Goal: Check status: Check status

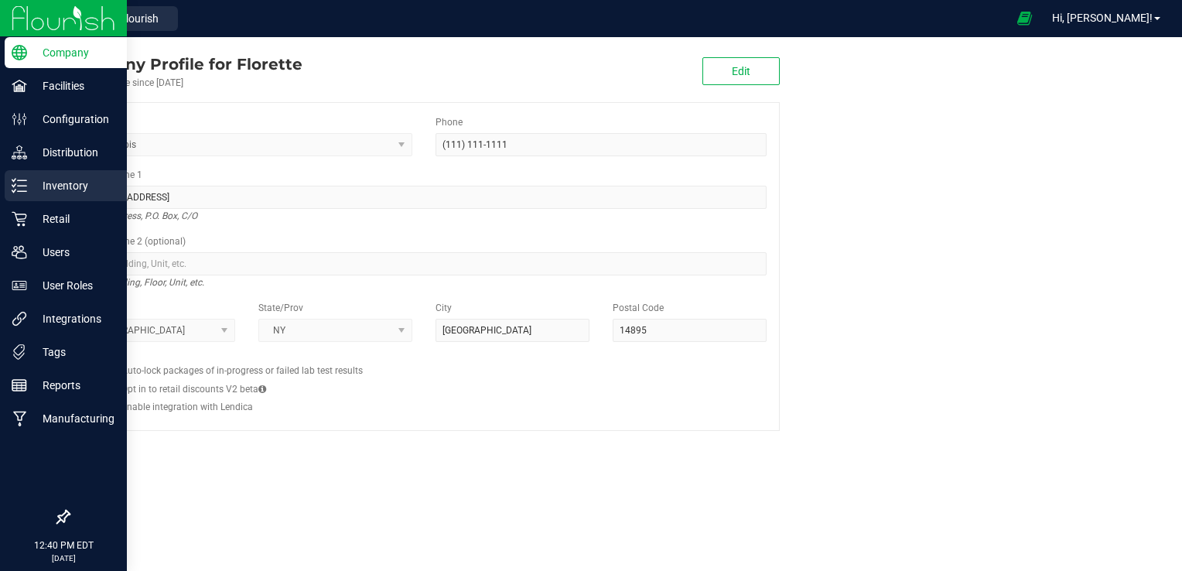
click at [22, 182] on icon at bounding box center [19, 185] width 15 height 15
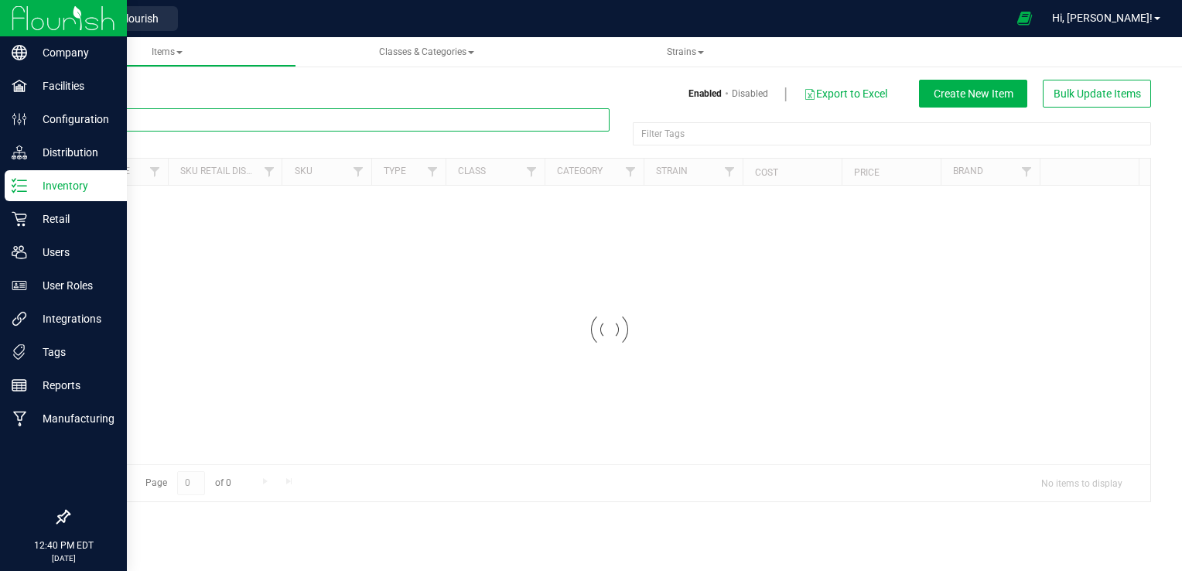
click at [408, 126] on input "text" at bounding box center [338, 119] width 541 height 23
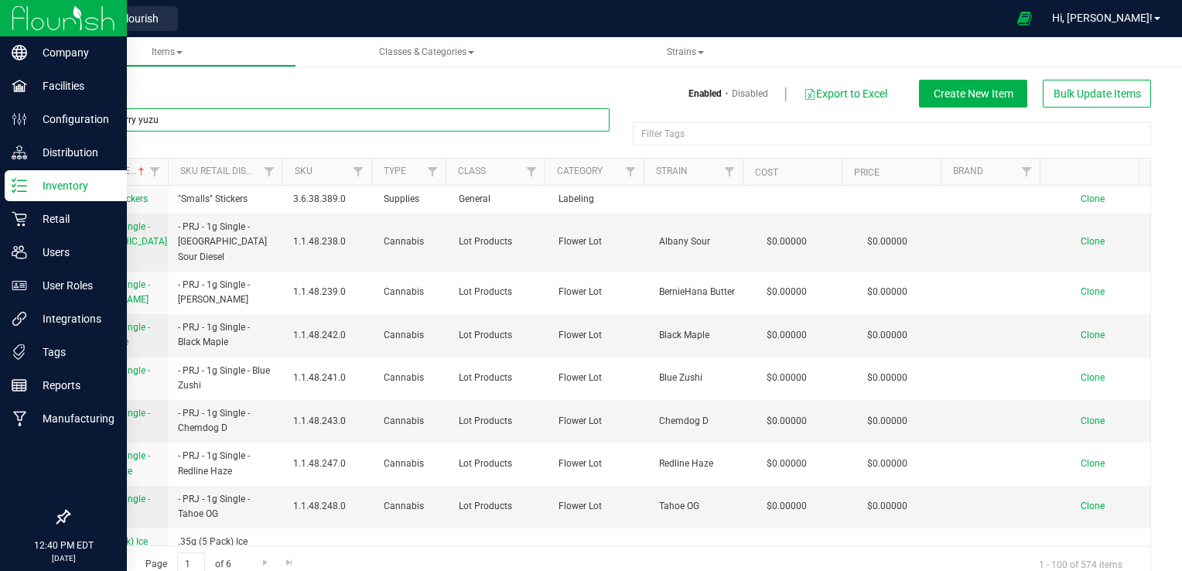
type input "strawberry yuzu"
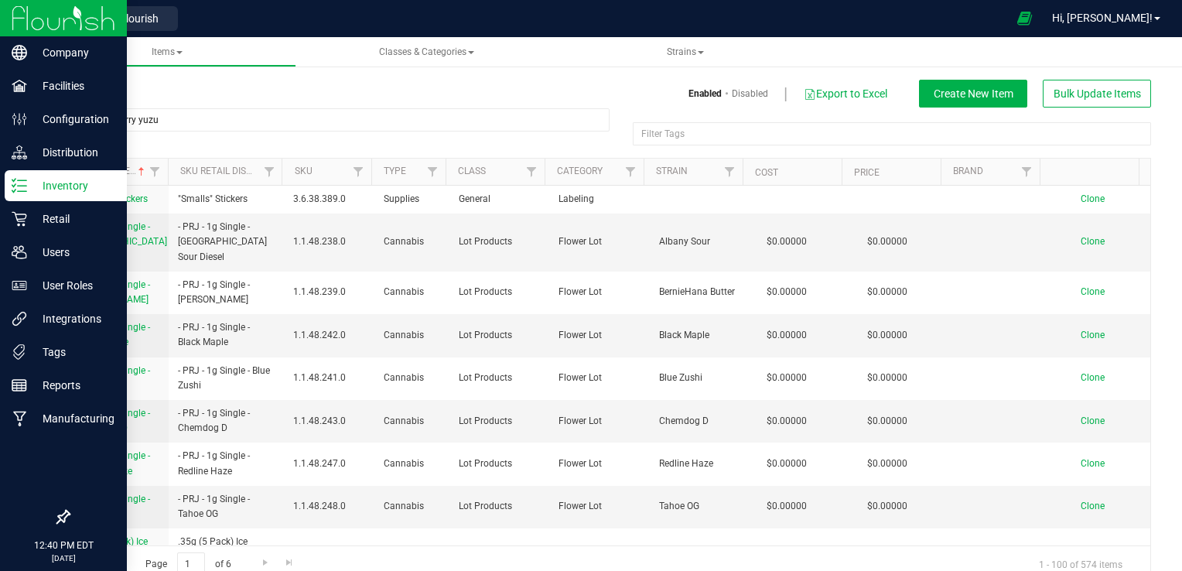
click at [458, 104] on div "Items Enabled Disabled Export to Excel Create New Item Bulk Update Items" at bounding box center [609, 94] width 1106 height 28
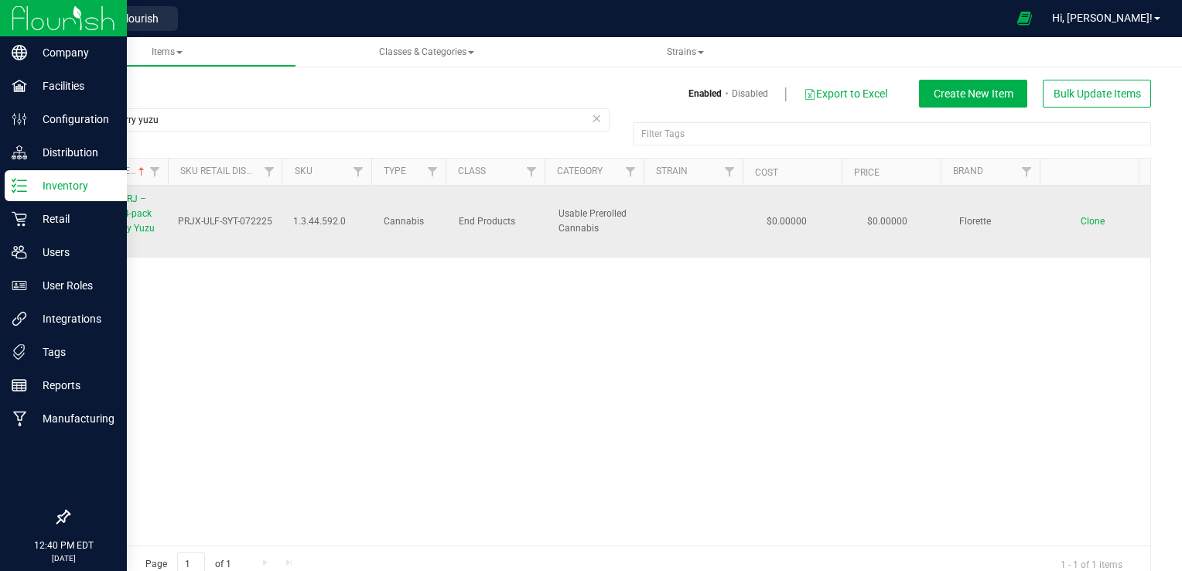
click at [102, 207] on span "Florette – PRJ – Exotics 1g 4-pack – Strawberry Yuzu Tartz" at bounding box center [116, 221] width 77 height 56
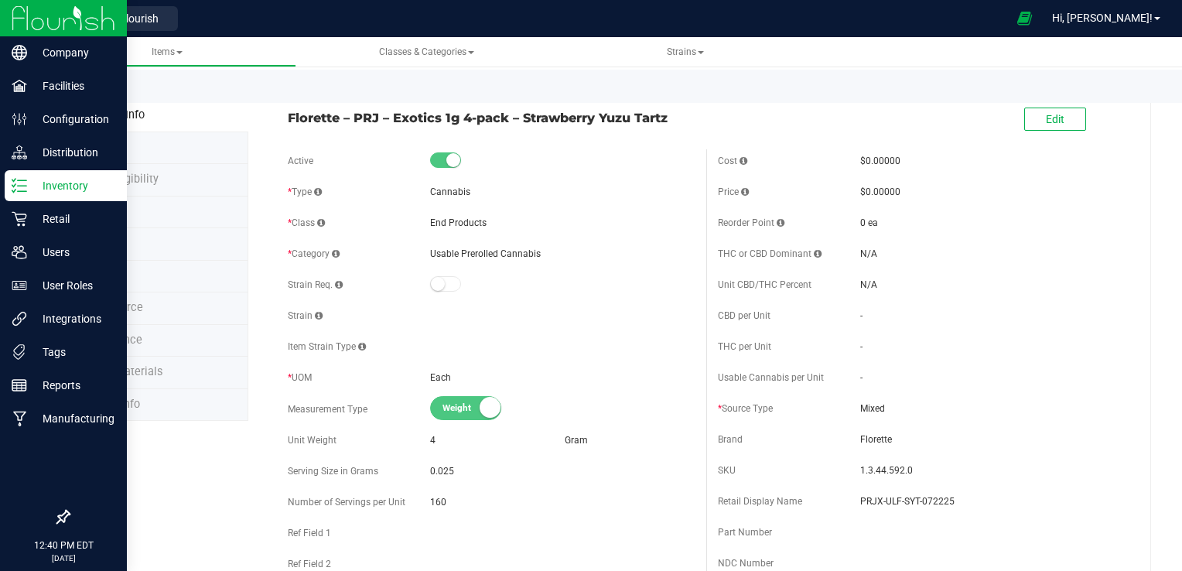
click at [113, 307] on span "Ecommerce" at bounding box center [112, 307] width 61 height 13
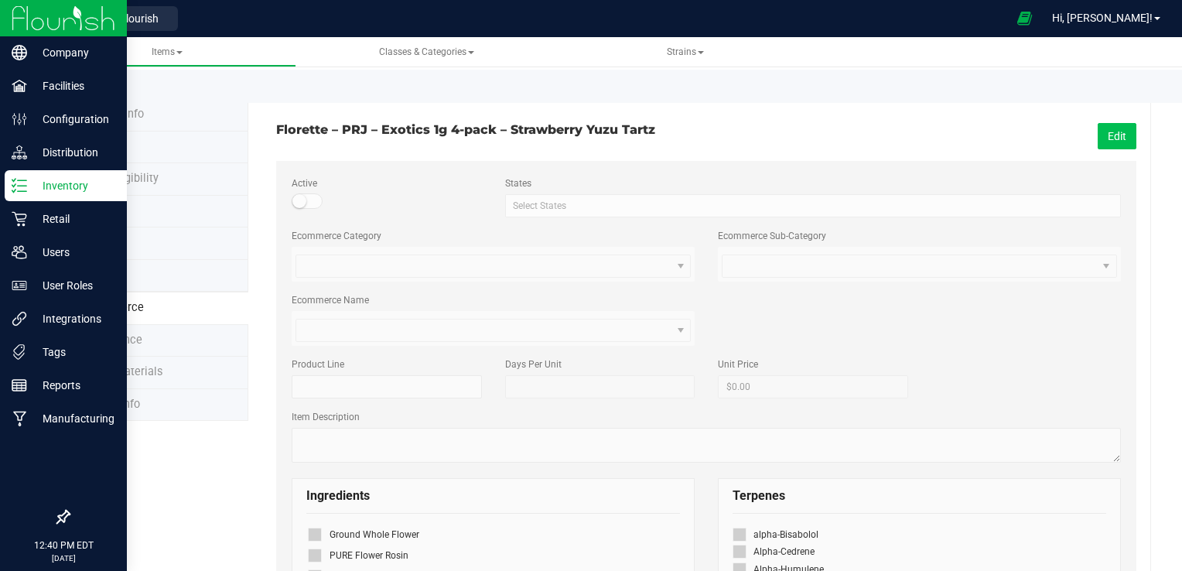
click at [1107, 133] on button "Edit" at bounding box center [1116, 136] width 39 height 26
click at [317, 200] on span at bounding box center [307, 200] width 31 height 15
click at [1093, 135] on button "Save" at bounding box center [1114, 136] width 43 height 26
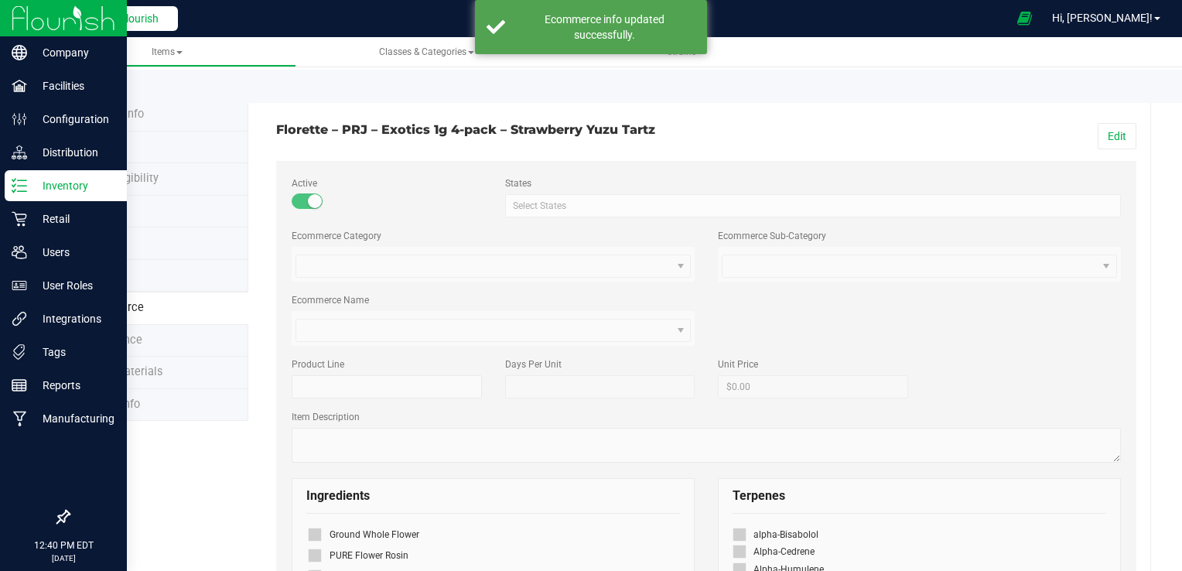
click at [143, 23] on span "Back to Flourish" at bounding box center [119, 18] width 77 height 12
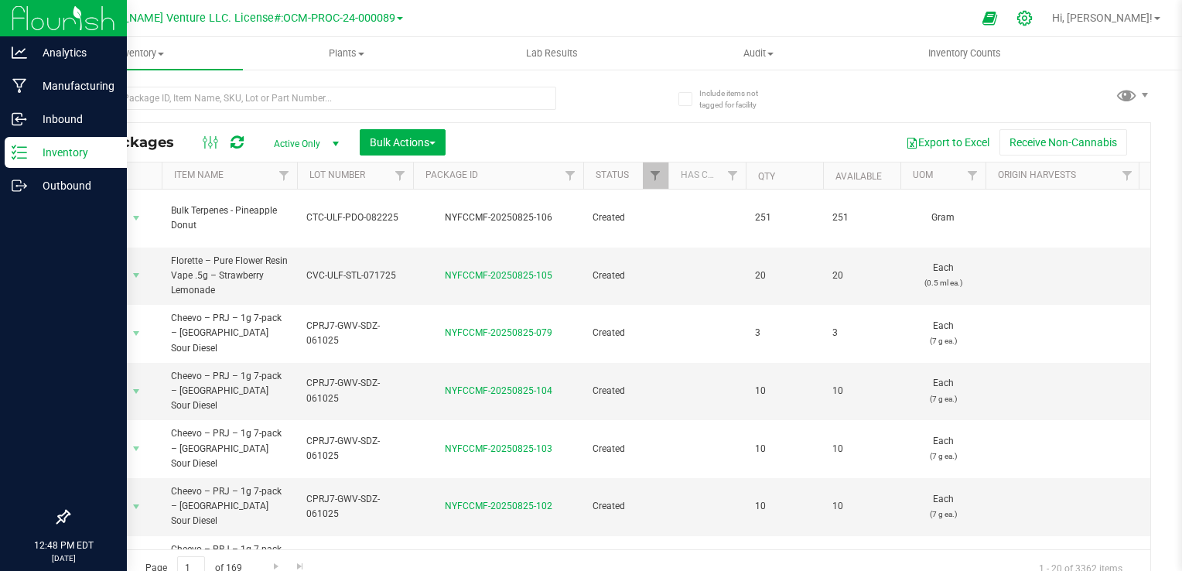
click at [1035, 19] on div at bounding box center [1025, 18] width 22 height 16
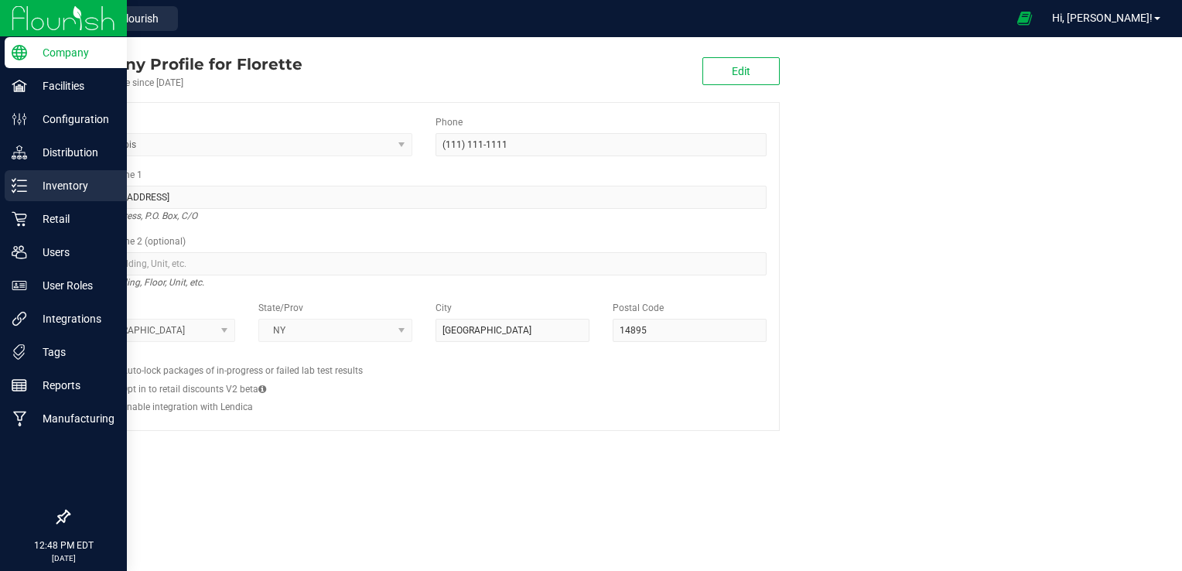
click at [21, 179] on icon at bounding box center [19, 185] width 15 height 15
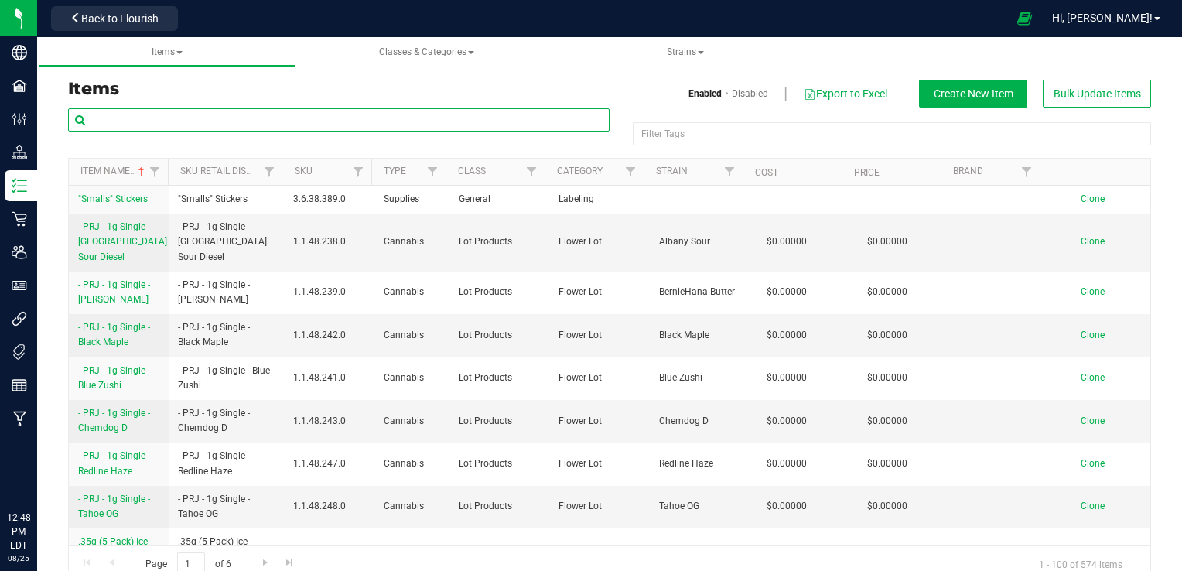
click at [268, 123] on input "text" at bounding box center [338, 119] width 541 height 23
type input "purple yuzu"
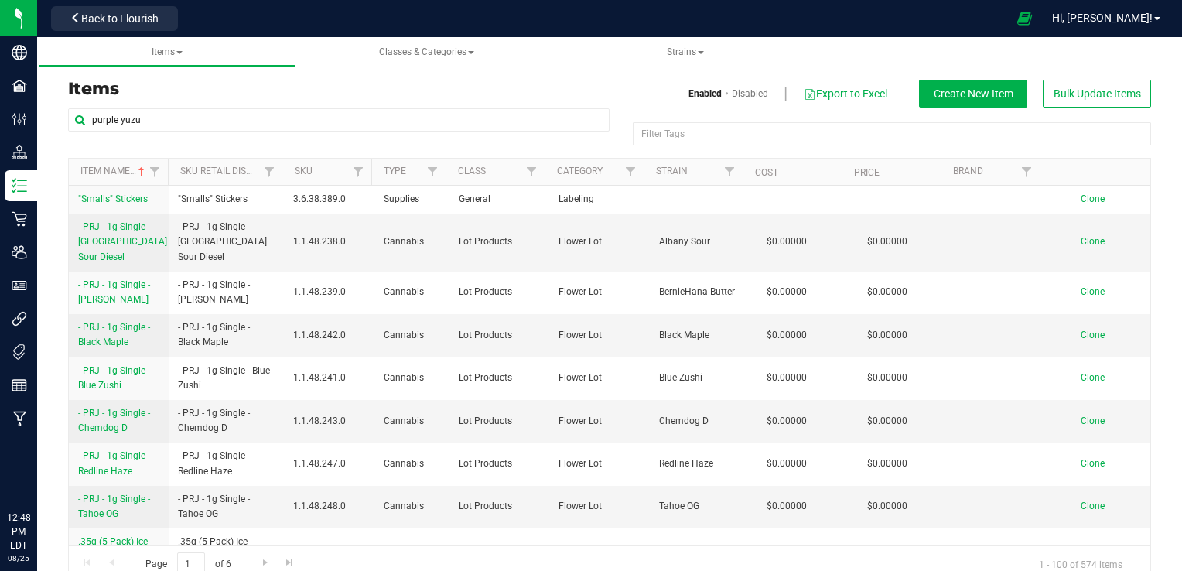
click at [324, 87] on h3 "Items" at bounding box center [333, 89] width 530 height 19
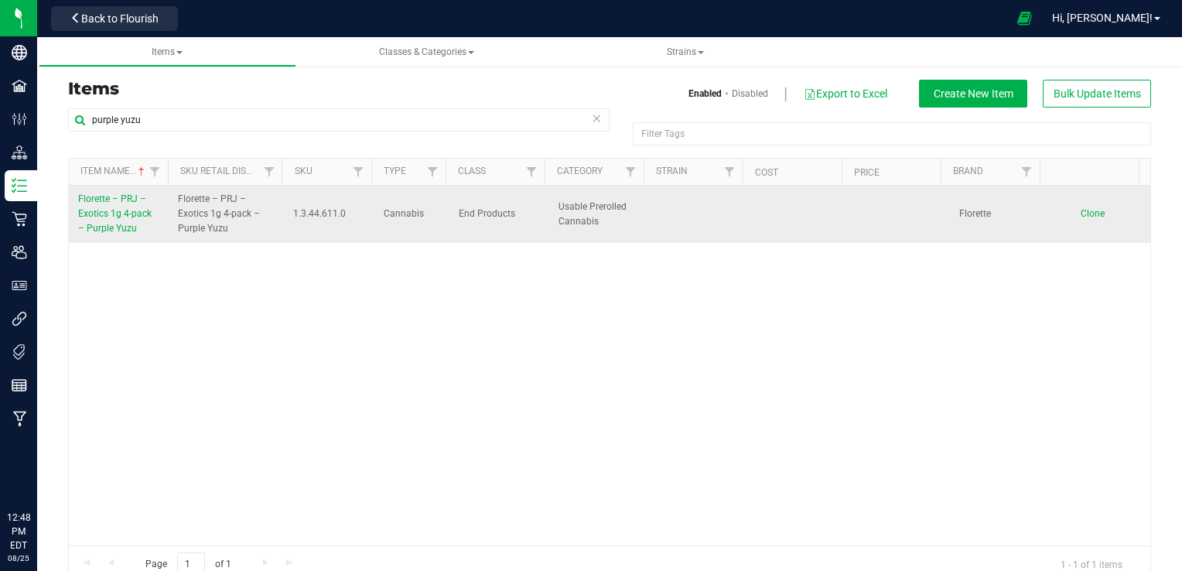
click at [134, 203] on span "Florette – PRJ – Exotics 1g 4-pack – Purple Yuzu" at bounding box center [114, 213] width 73 height 40
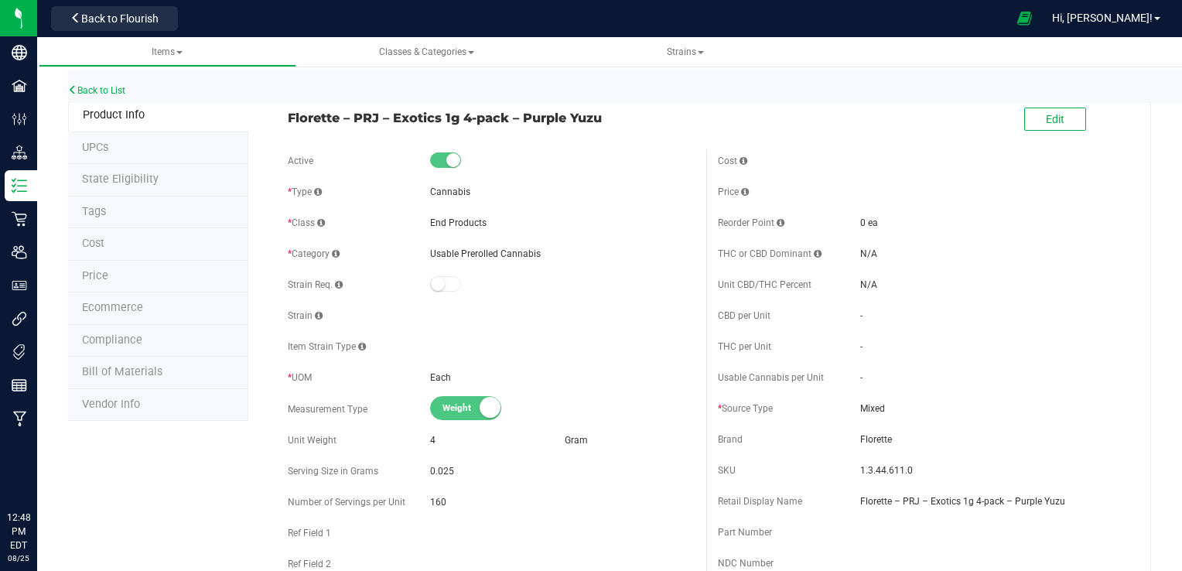
click at [120, 305] on span "Ecommerce" at bounding box center [112, 307] width 61 height 13
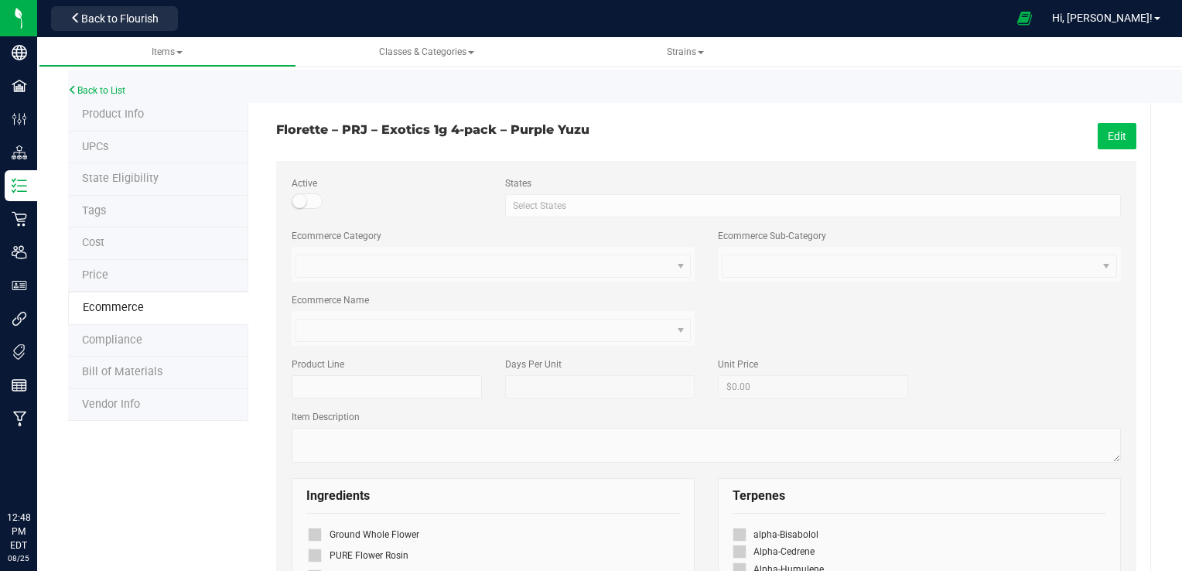
click at [1118, 131] on button "Edit" at bounding box center [1116, 136] width 39 height 26
click at [305, 196] on span at bounding box center [307, 200] width 31 height 15
click at [1104, 132] on span "Save" at bounding box center [1114, 136] width 23 height 12
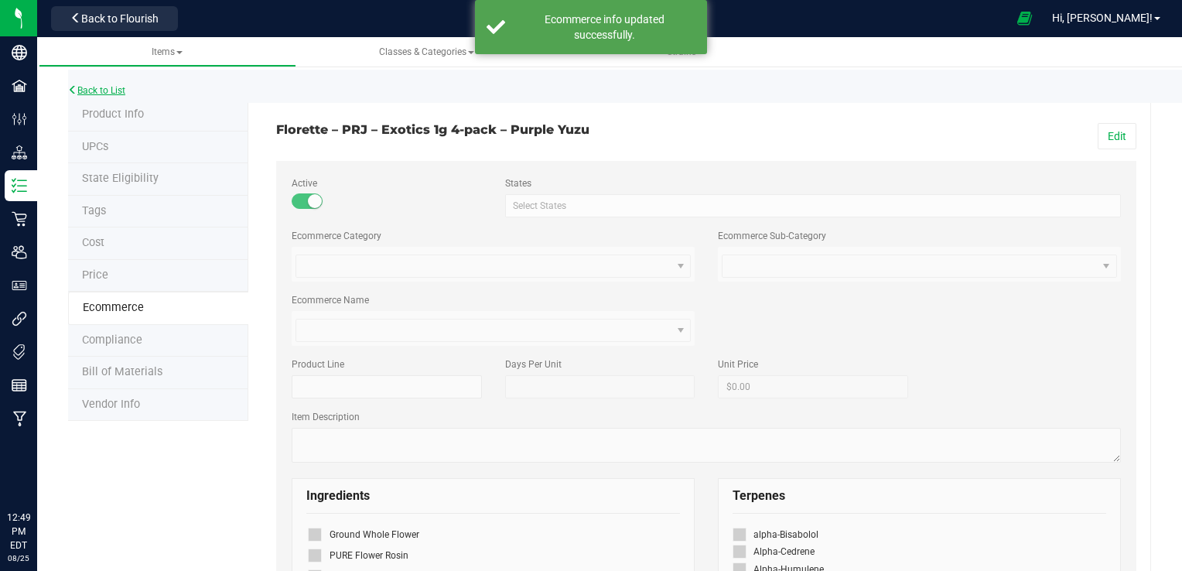
click at [124, 94] on link "Back to List" at bounding box center [96, 90] width 57 height 11
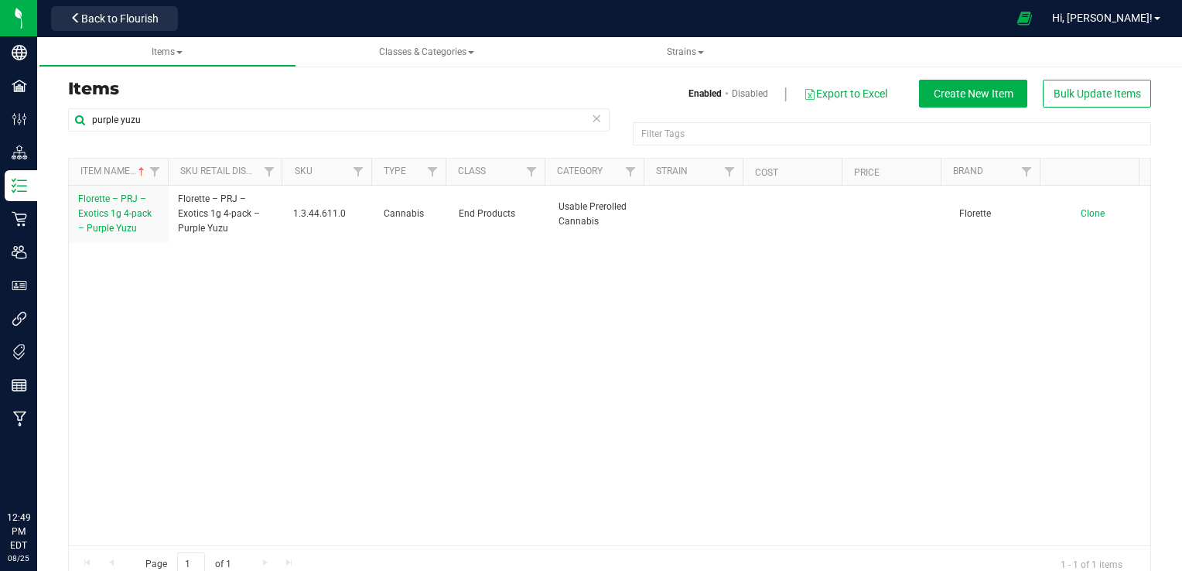
click at [591, 125] on icon at bounding box center [596, 117] width 11 height 19
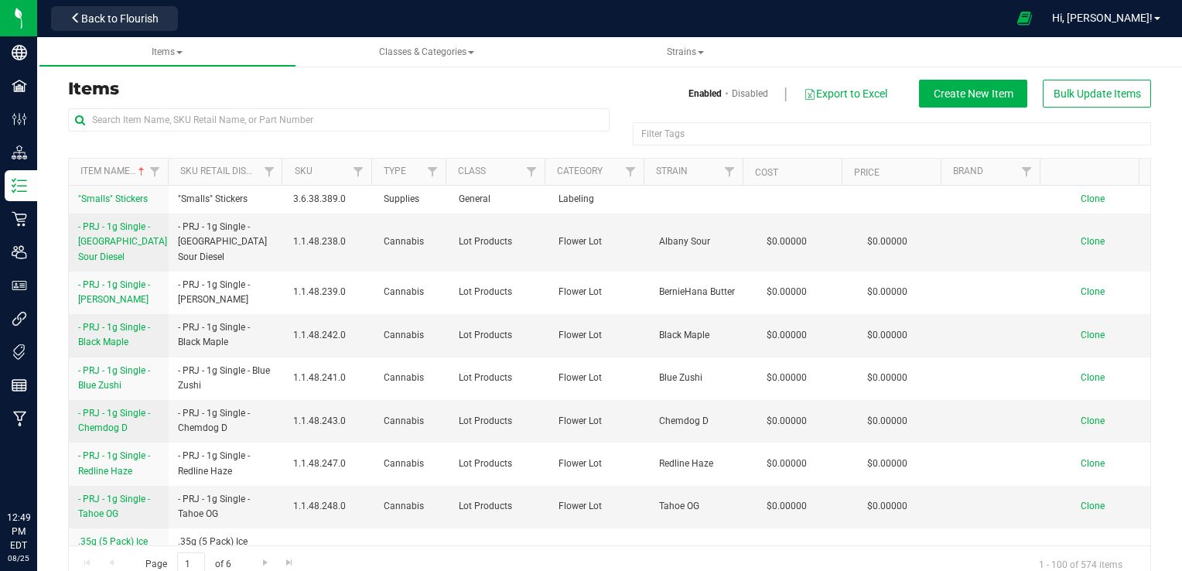
click at [504, 87] on h3 "Items" at bounding box center [333, 89] width 530 height 19
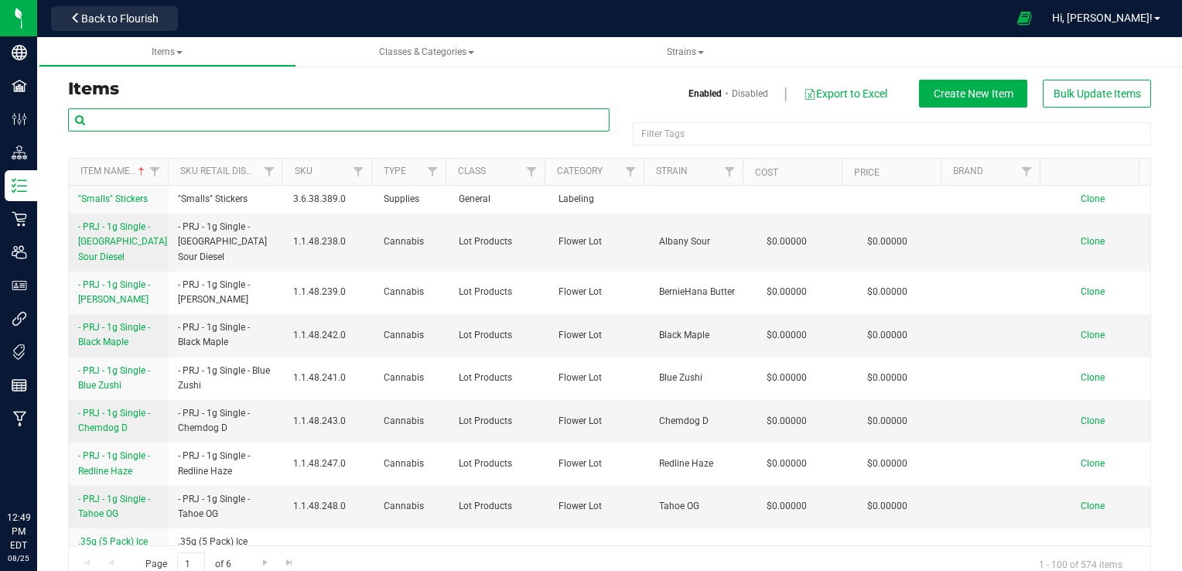
click at [322, 125] on input "text" at bounding box center [338, 119] width 541 height 23
type input "Tropical donuts"
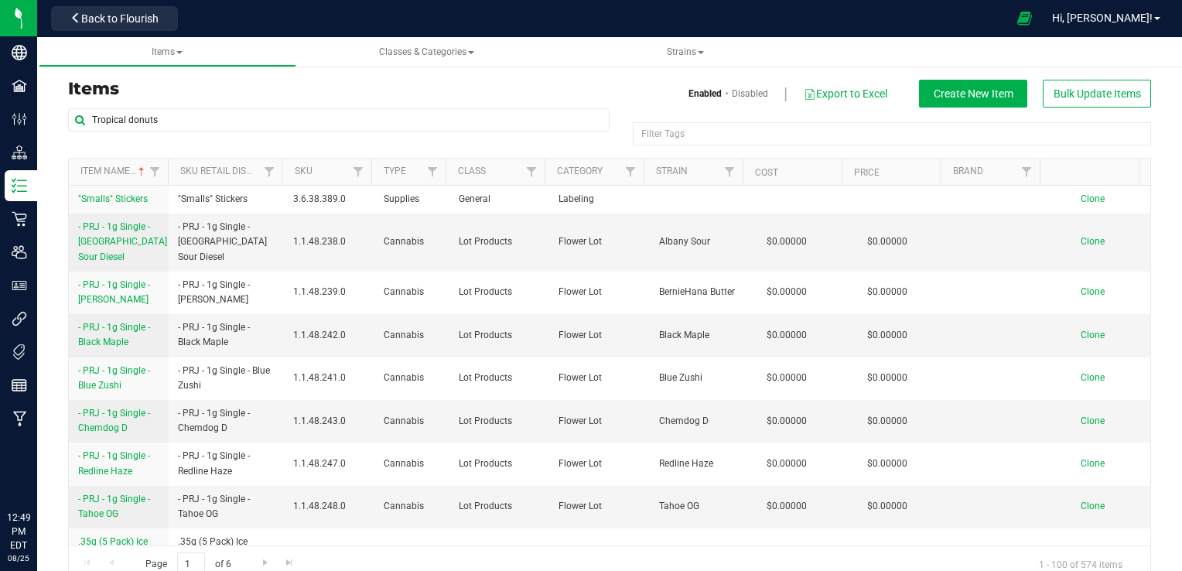
click at [391, 73] on div "Items Enabled Disabled Export to Excel Create New Item Bulk Update Items Tropic…" at bounding box center [609, 321] width 1083 height 523
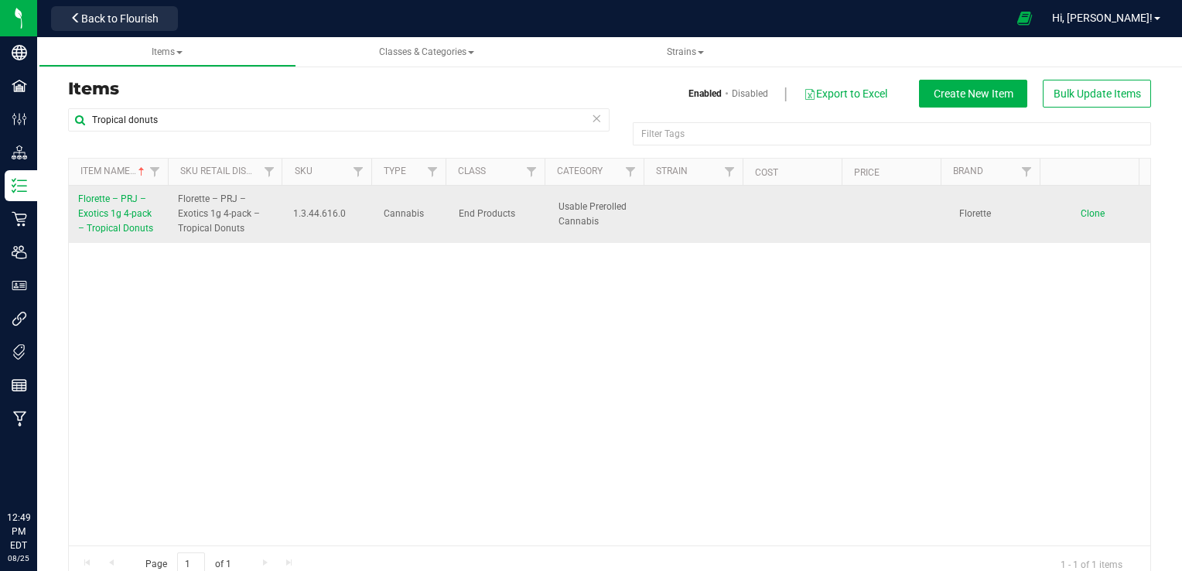
click at [148, 214] on span "Florette – PRJ – Exotics 1g 4-pack – Tropical Donuts" at bounding box center [115, 213] width 75 height 40
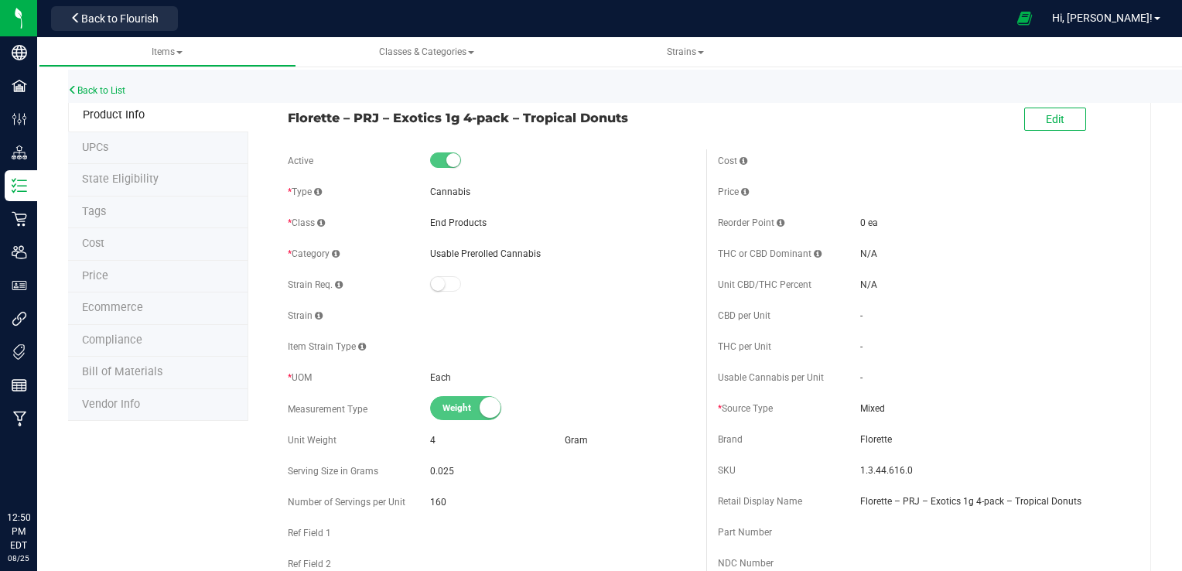
click at [87, 305] on span "Ecommerce" at bounding box center [112, 307] width 61 height 13
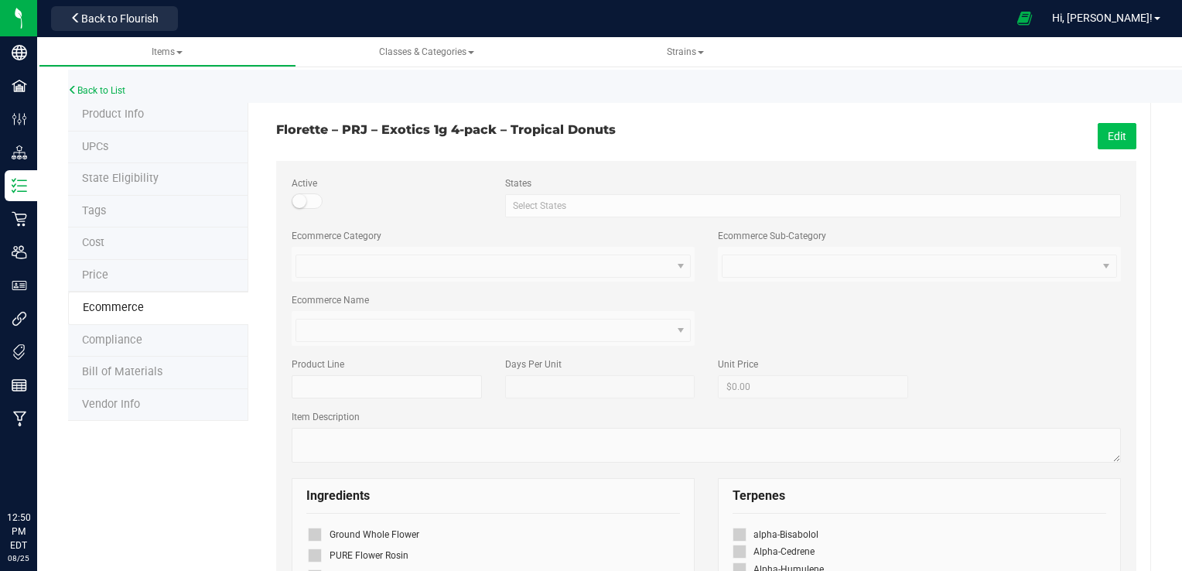
click at [1097, 141] on button "Edit" at bounding box center [1116, 136] width 39 height 26
click at [291, 210] on div "Active States Select States AK AL AR AZ CA CO [GEOGRAPHIC_DATA] [GEOGRAPHIC_DAT…" at bounding box center [706, 196] width 852 height 41
click at [303, 198] on small at bounding box center [299, 201] width 14 height 14
click at [1103, 132] on span "Save" at bounding box center [1114, 136] width 23 height 12
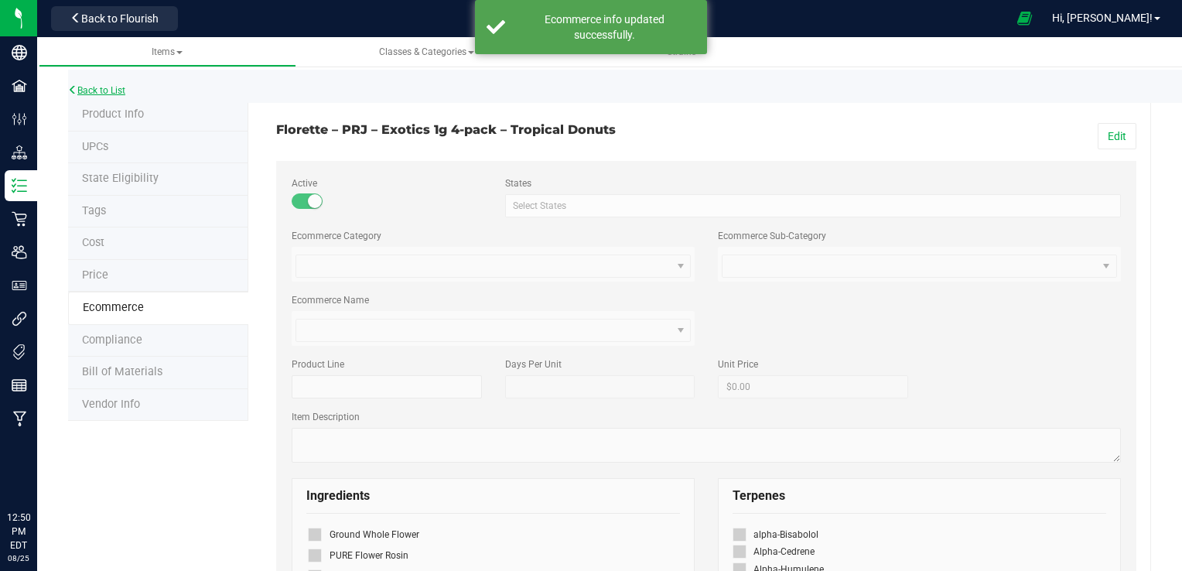
click at [114, 86] on link "Back to List" at bounding box center [96, 90] width 57 height 11
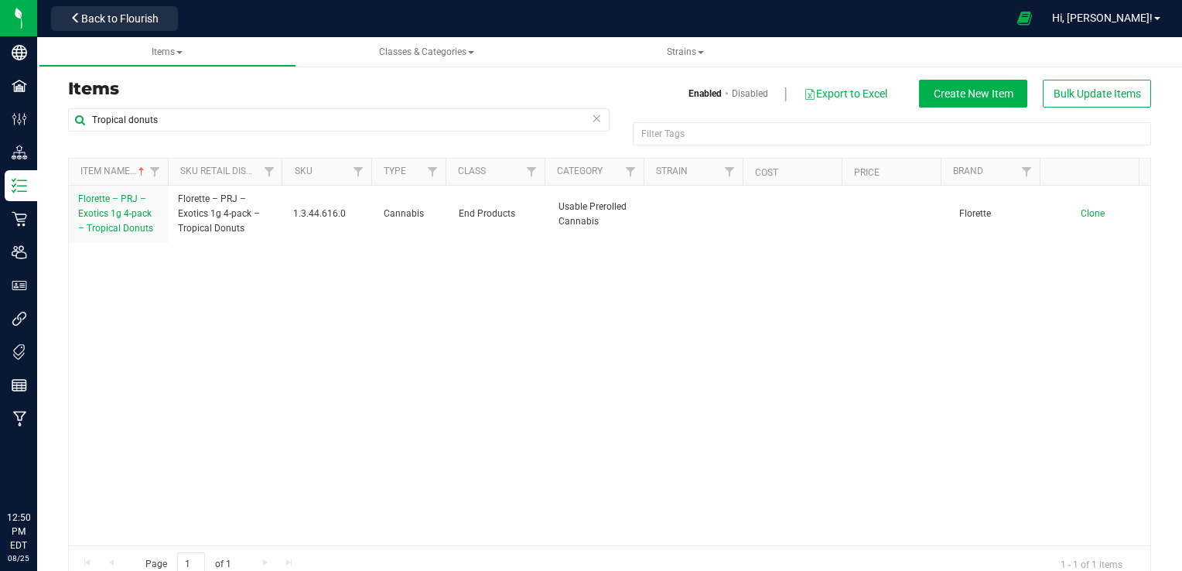
click at [591, 125] on icon at bounding box center [596, 117] width 11 height 19
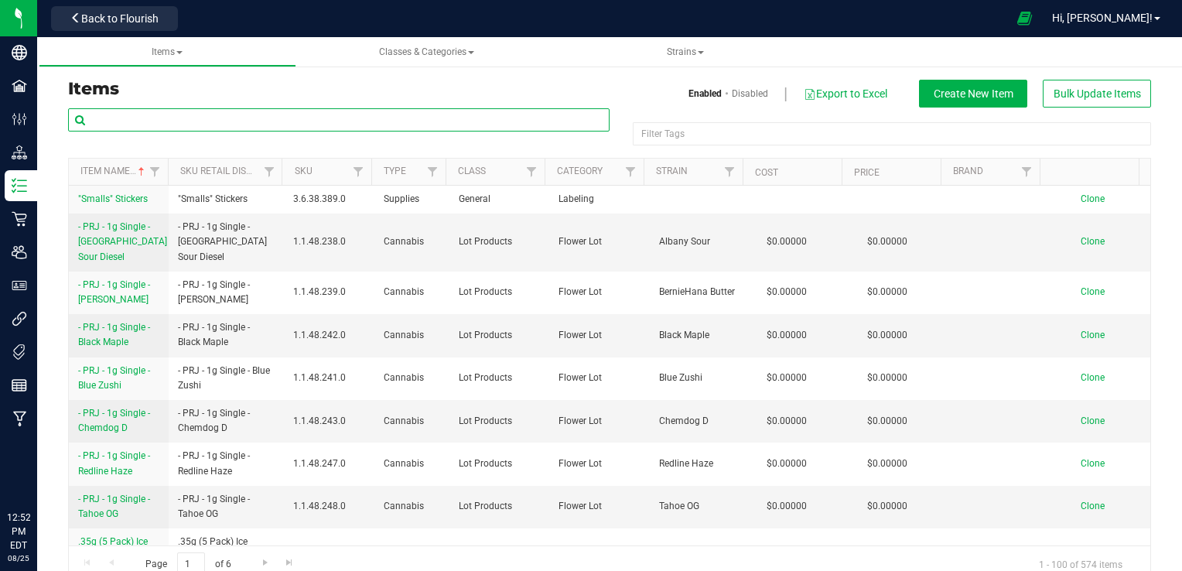
click at [385, 113] on input "text" at bounding box center [338, 119] width 541 height 23
click at [396, 117] on input "text" at bounding box center [338, 119] width 541 height 23
type input "yuzu sunset"
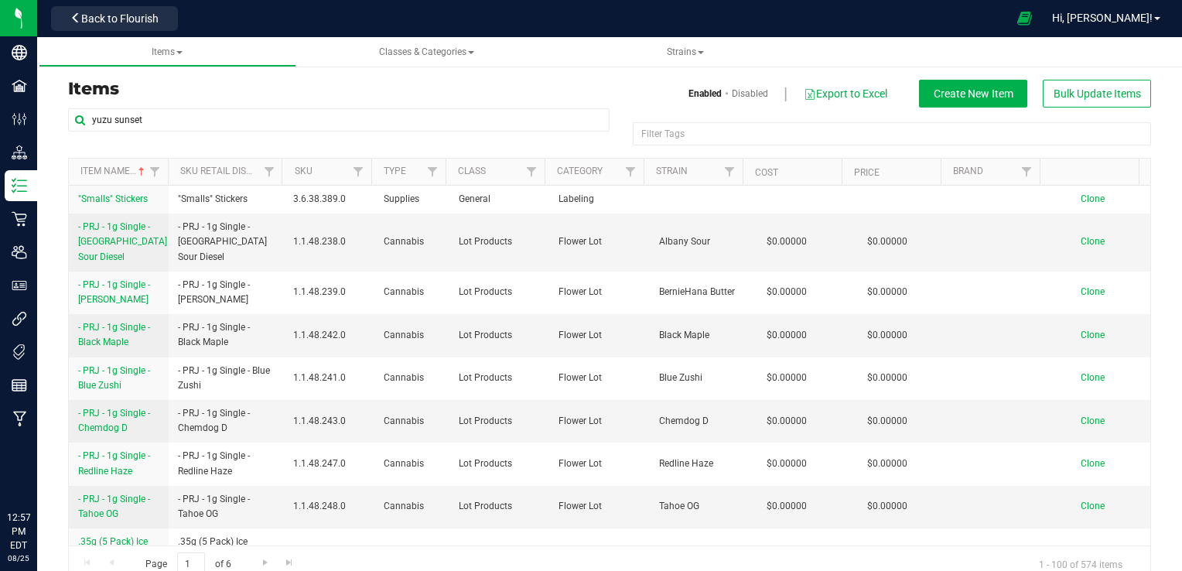
click at [374, 80] on h3 "Items" at bounding box center [333, 89] width 530 height 19
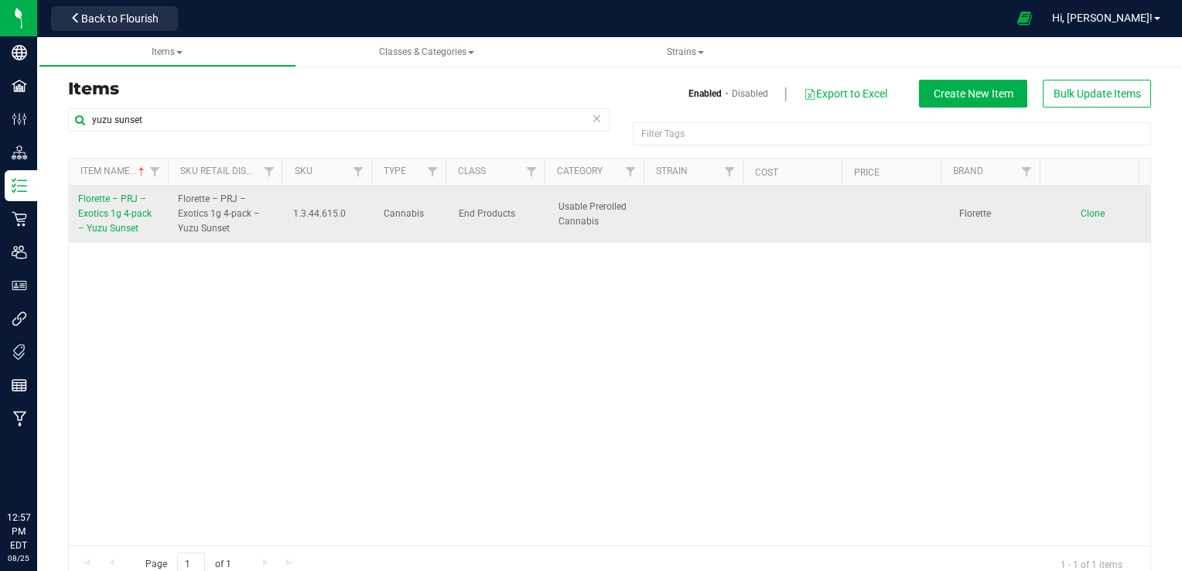
click at [128, 217] on span "Florette – PRJ – Exotics 1g 4-pack – Yuzu Sunset" at bounding box center [114, 213] width 73 height 40
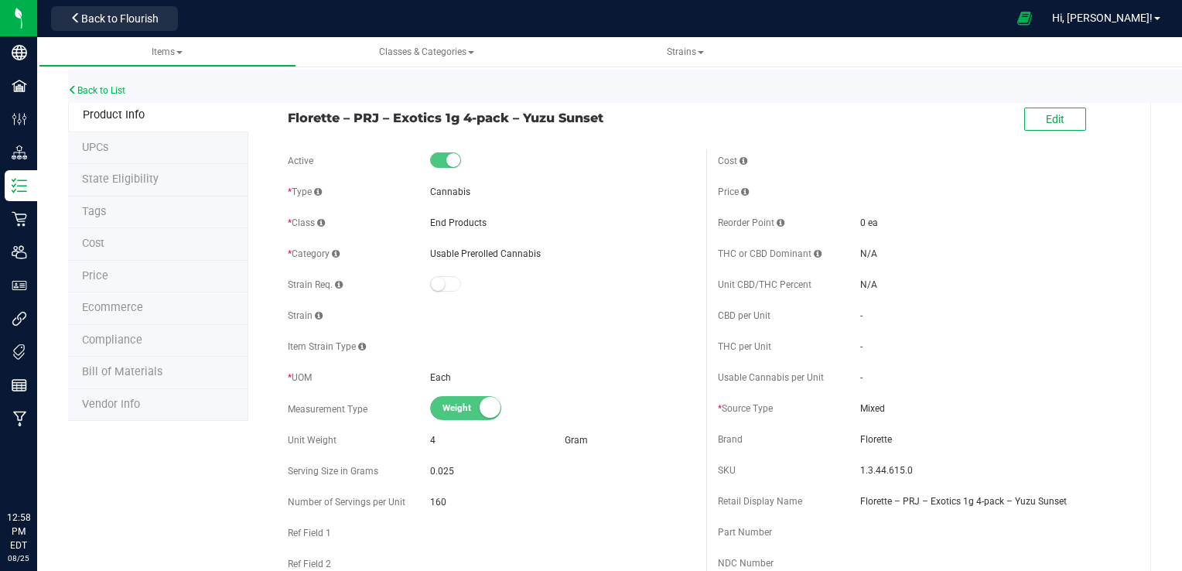
click at [155, 316] on li "Ecommerce" at bounding box center [158, 308] width 180 height 32
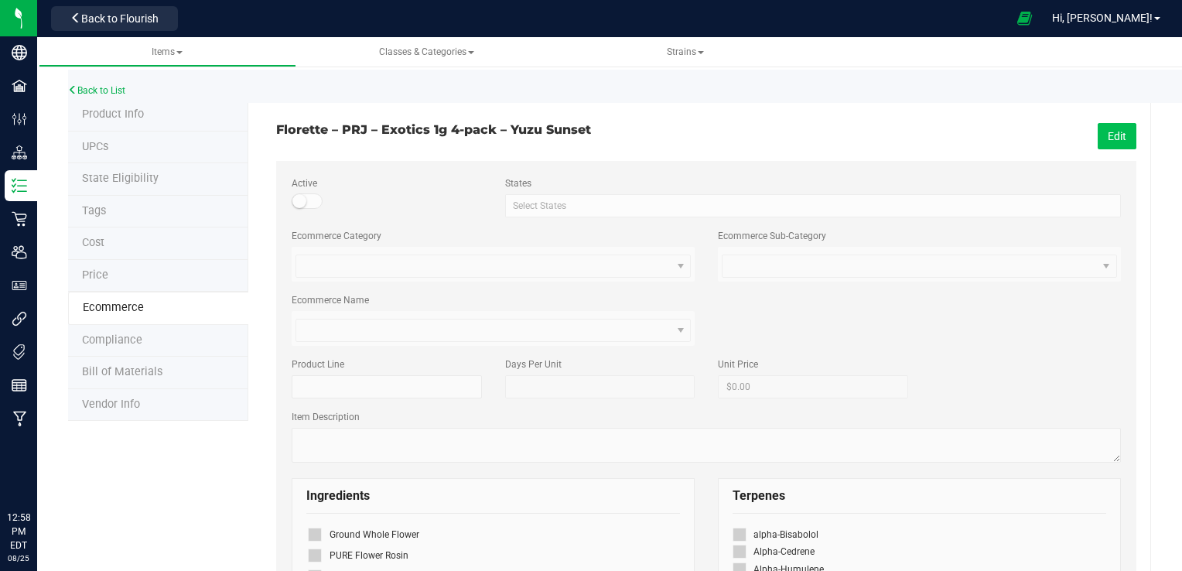
click at [1106, 135] on button "Edit" at bounding box center [1116, 136] width 39 height 26
click at [302, 200] on small at bounding box center [299, 201] width 14 height 14
click at [1118, 138] on button "Save" at bounding box center [1114, 136] width 43 height 26
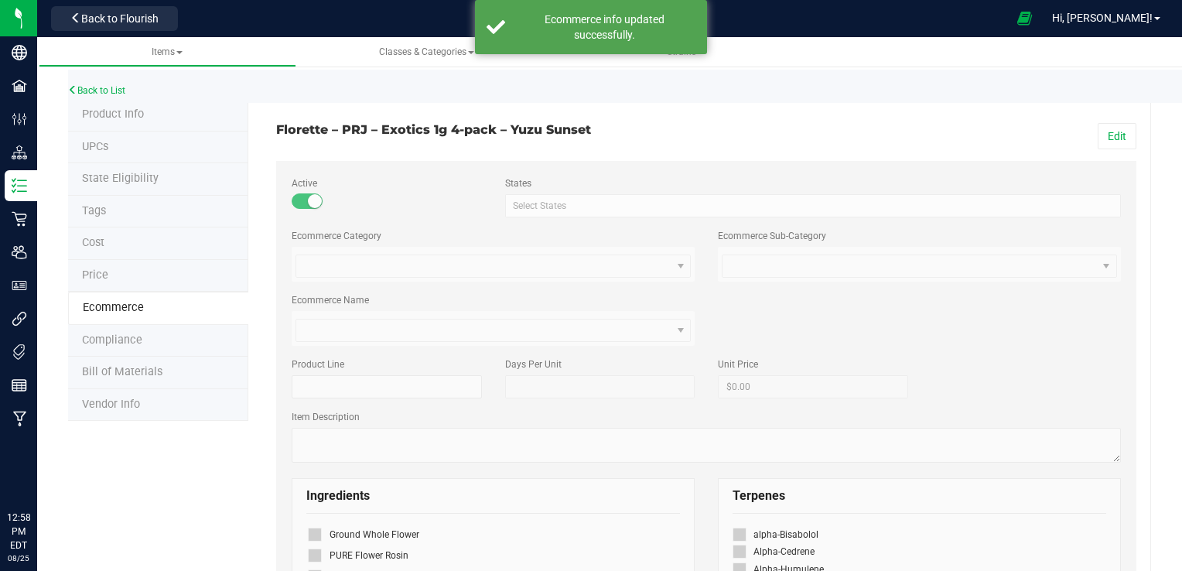
click at [739, 128] on div "Edit" at bounding box center [927, 136] width 442 height 26
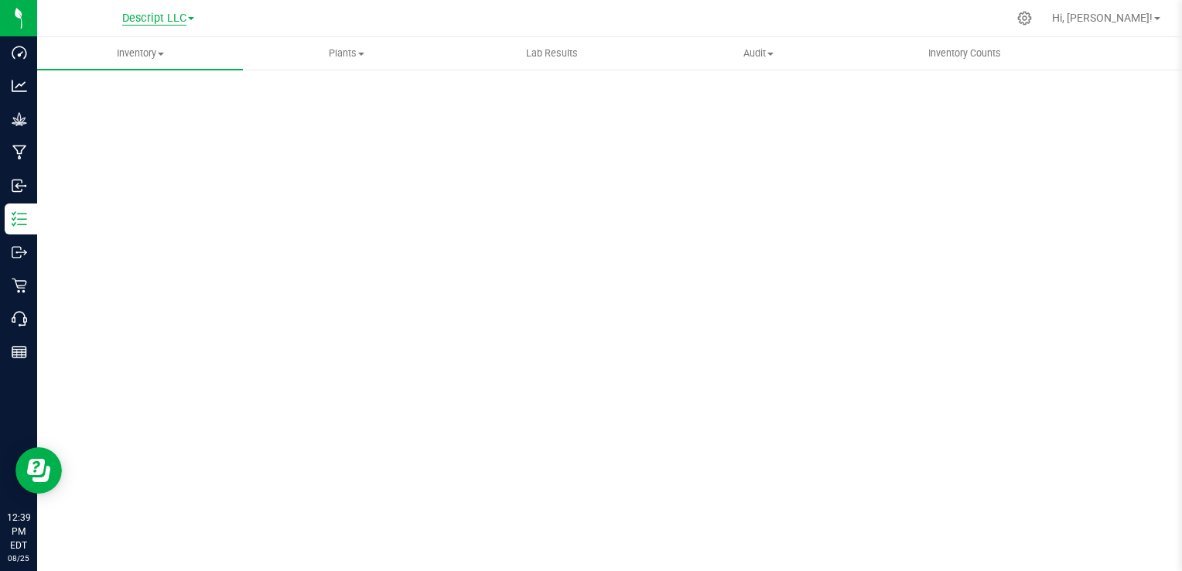
click at [186, 18] on span "Descript LLC" at bounding box center [154, 19] width 64 height 14
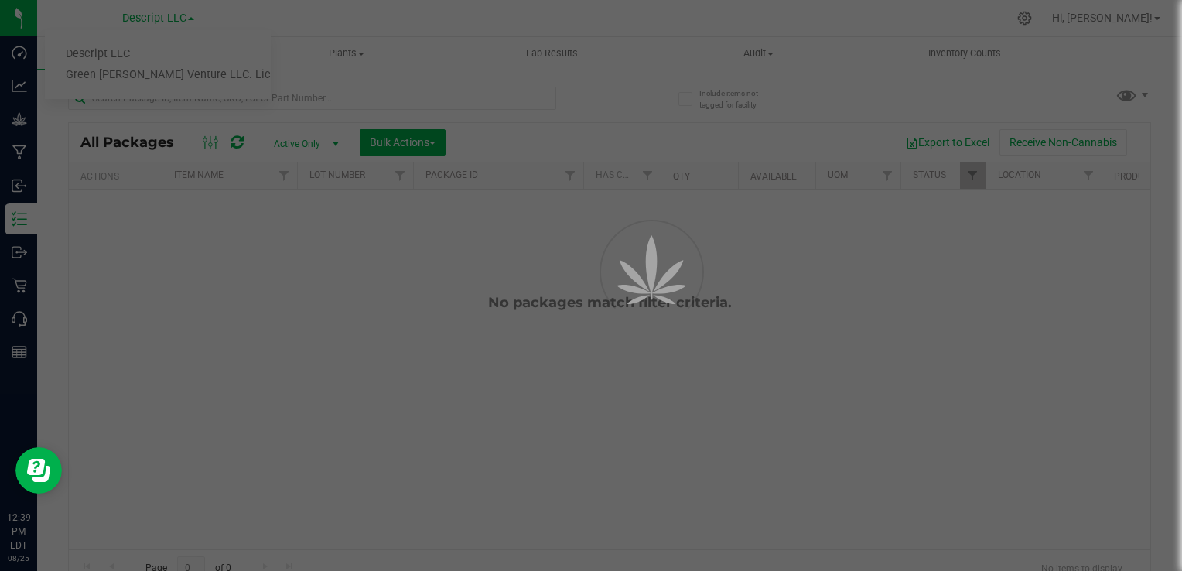
click at [145, 79] on div at bounding box center [591, 285] width 1182 height 571
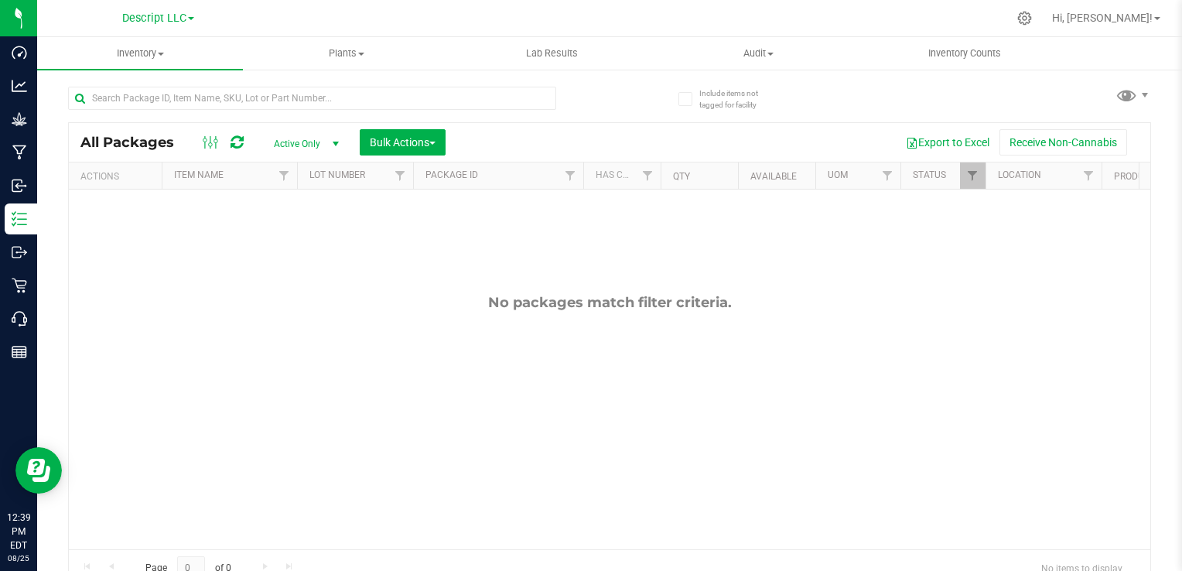
drag, startPoint x: 182, startPoint y: 19, endPoint x: 187, endPoint y: 28, distance: 10.7
click at [182, 19] on span "Descript LLC" at bounding box center [154, 18] width 64 height 13
click at [198, 77] on link "Green [PERSON_NAME] Venture LLC. License#:OCM-PROC-24-000089" at bounding box center [158, 75] width 226 height 21
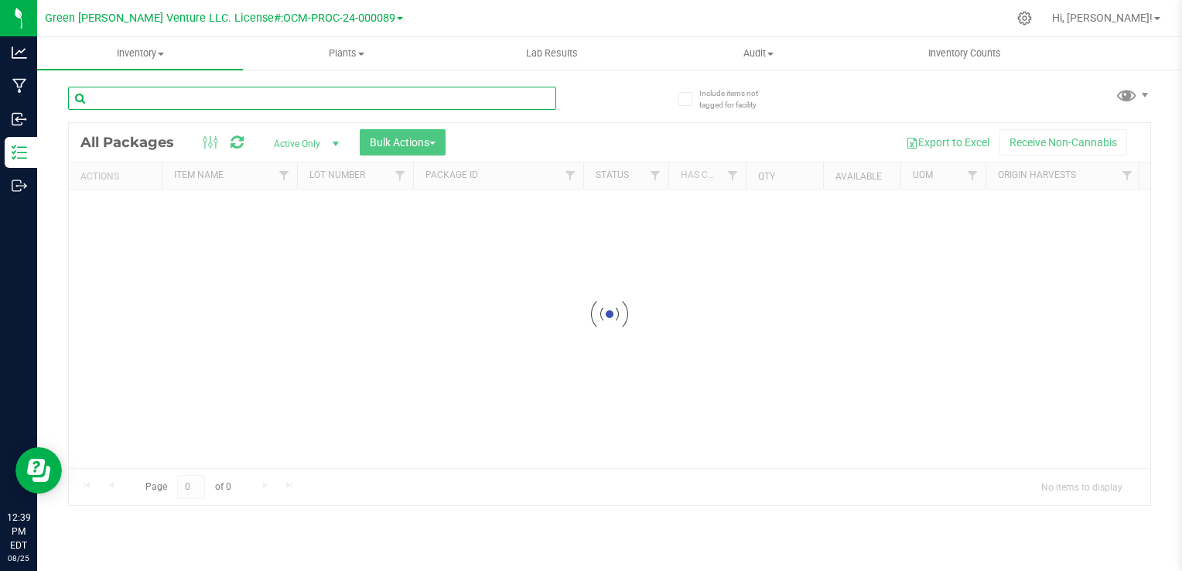
click at [254, 101] on input "text" at bounding box center [312, 98] width 488 height 23
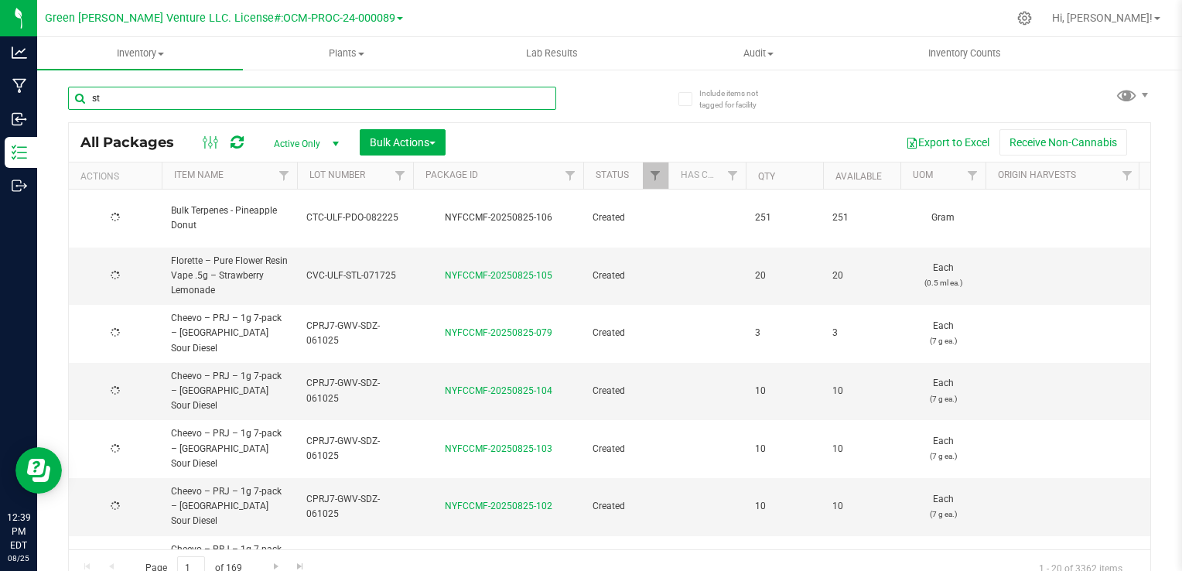
type input "str"
type input "[DATE]"
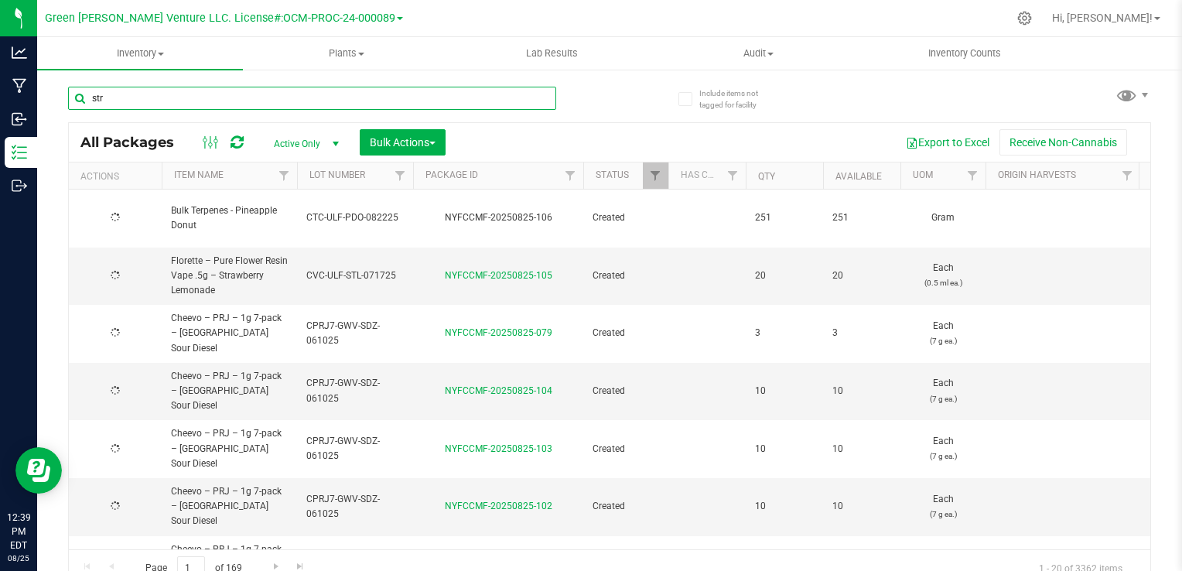
type input "[DATE]"
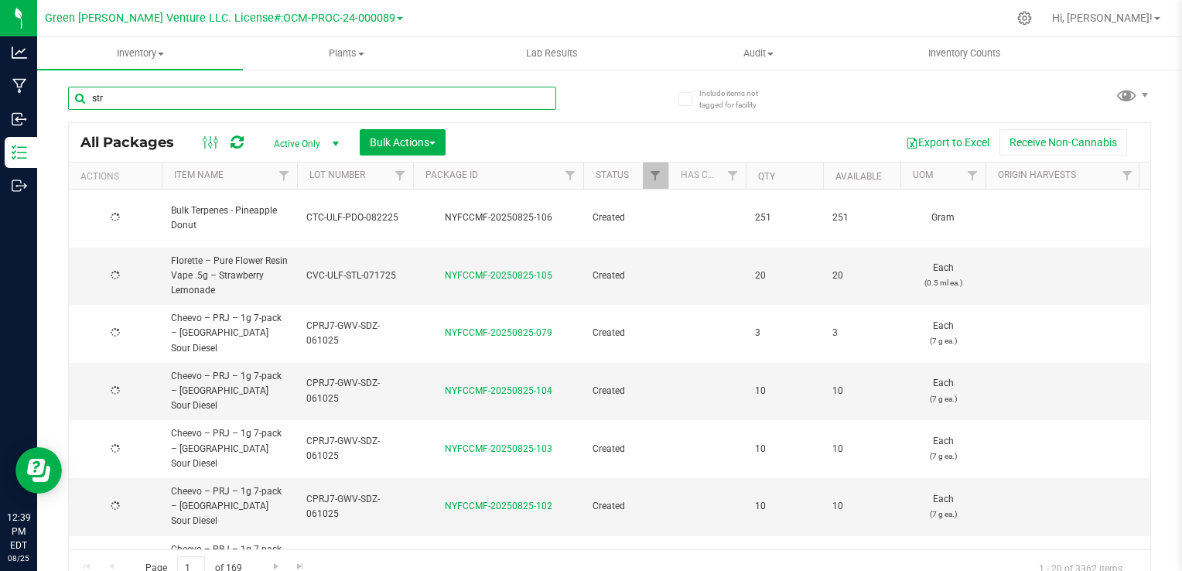
type input "[DATE]"
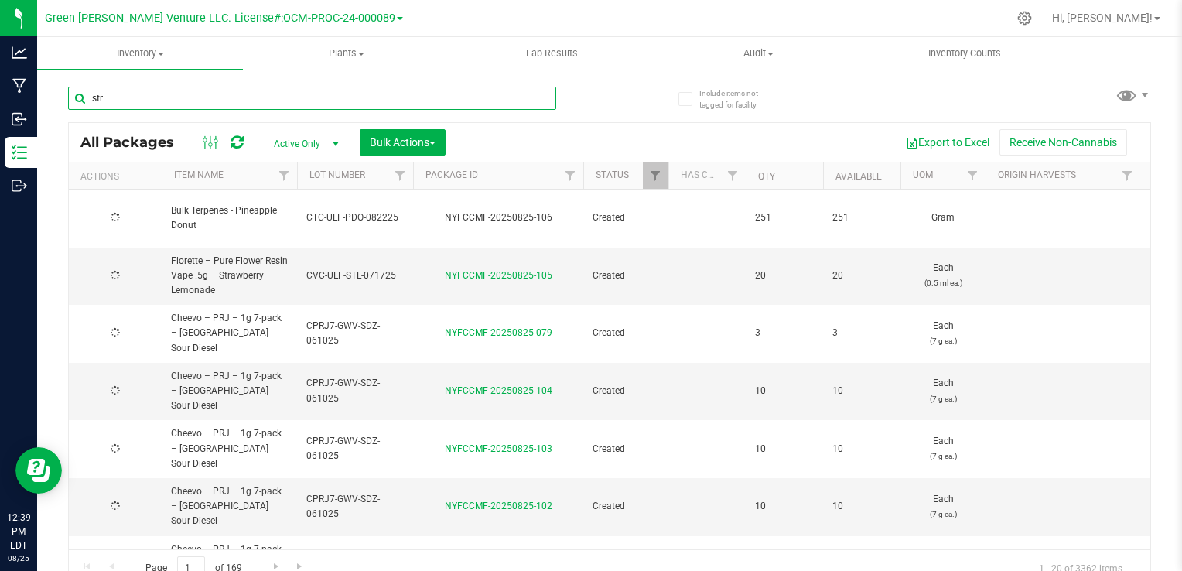
type input "[DATE]"
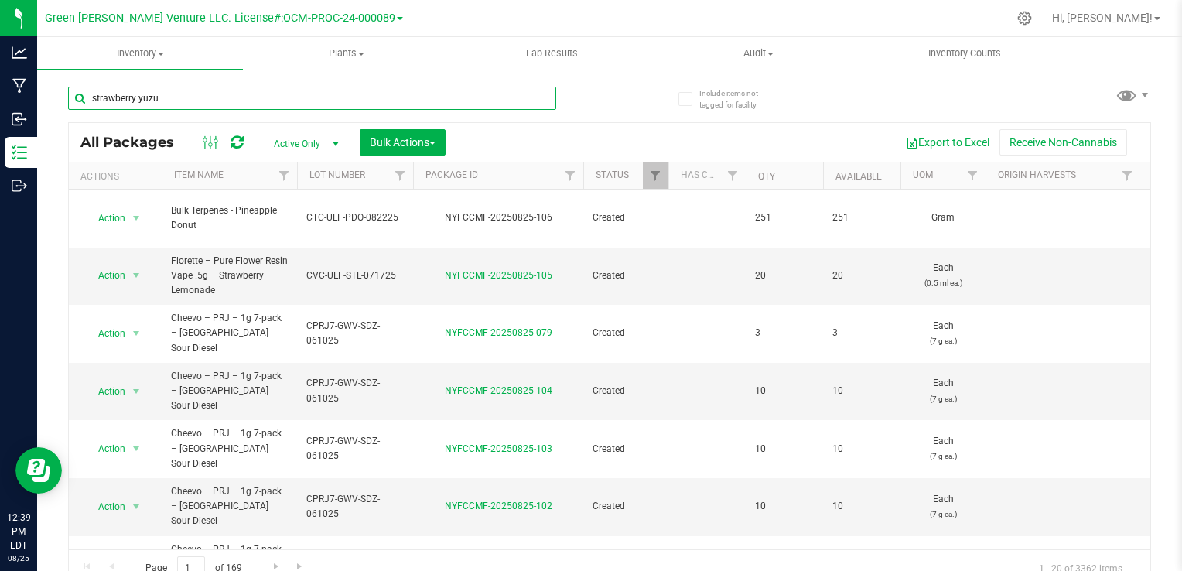
type input "strawberry yuzu"
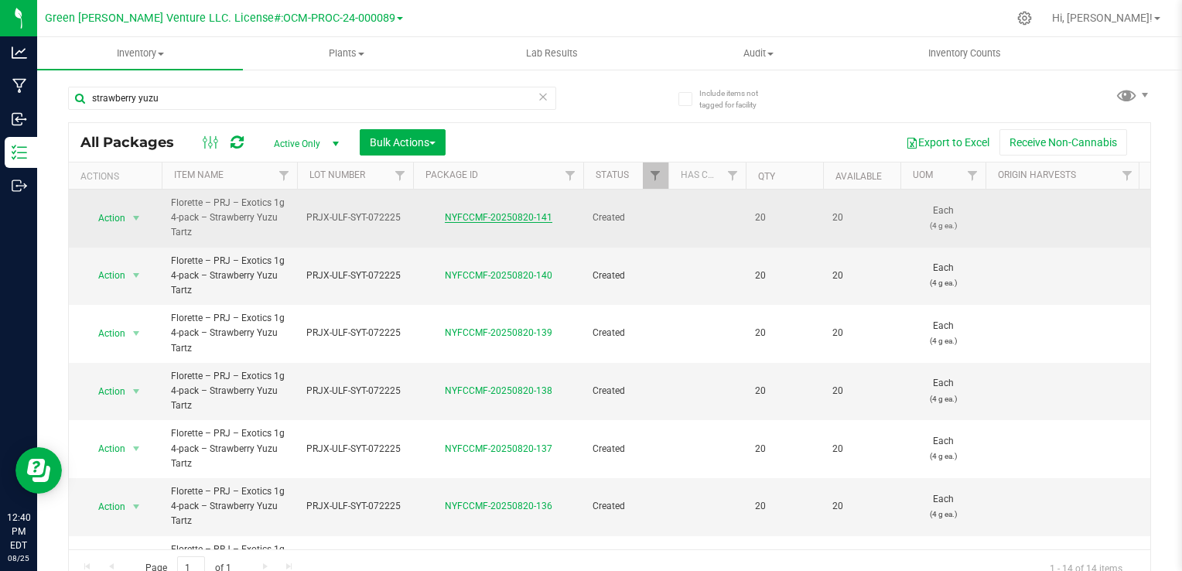
click at [534, 215] on link "NYFCCMF-20250820-141" at bounding box center [498, 217] width 107 height 11
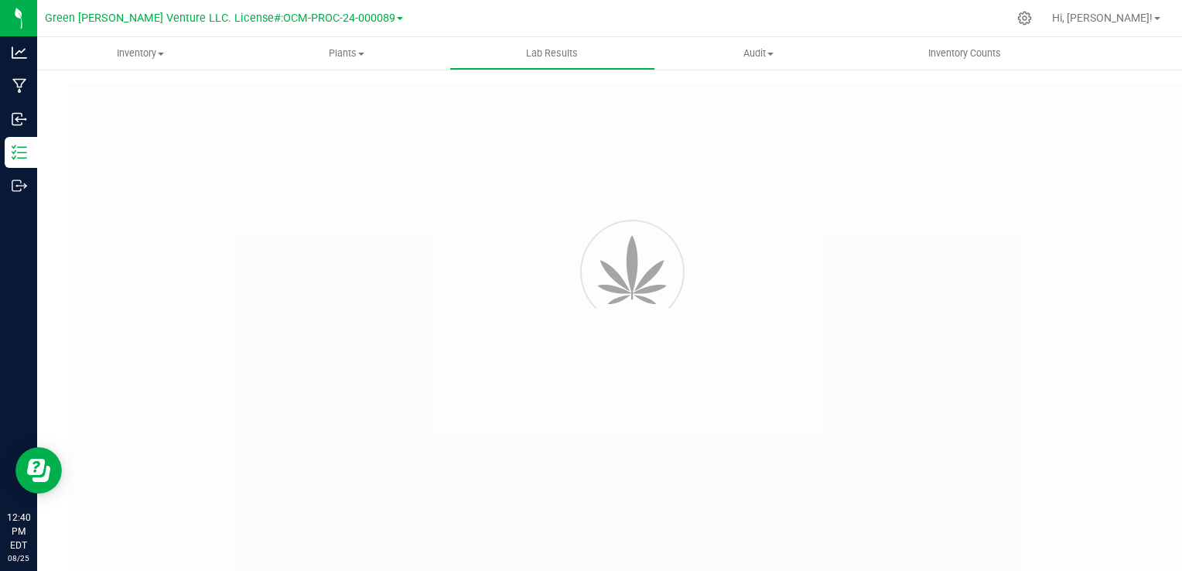
type input "NYFCCMF-20250731-006"
type input "AL50723001-001"
type input "NYFCCMF-20250731-006"
type input "07/23/2025 2:05 PM"
type input "07/28/2026"
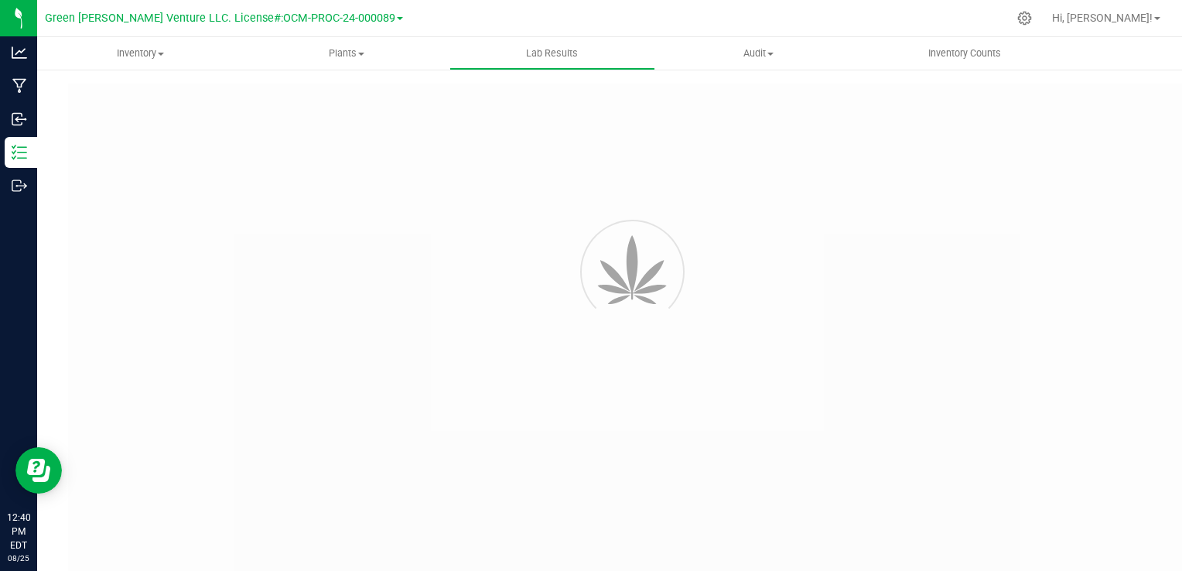
type input "https://www.florettecannabis.com/test-results"
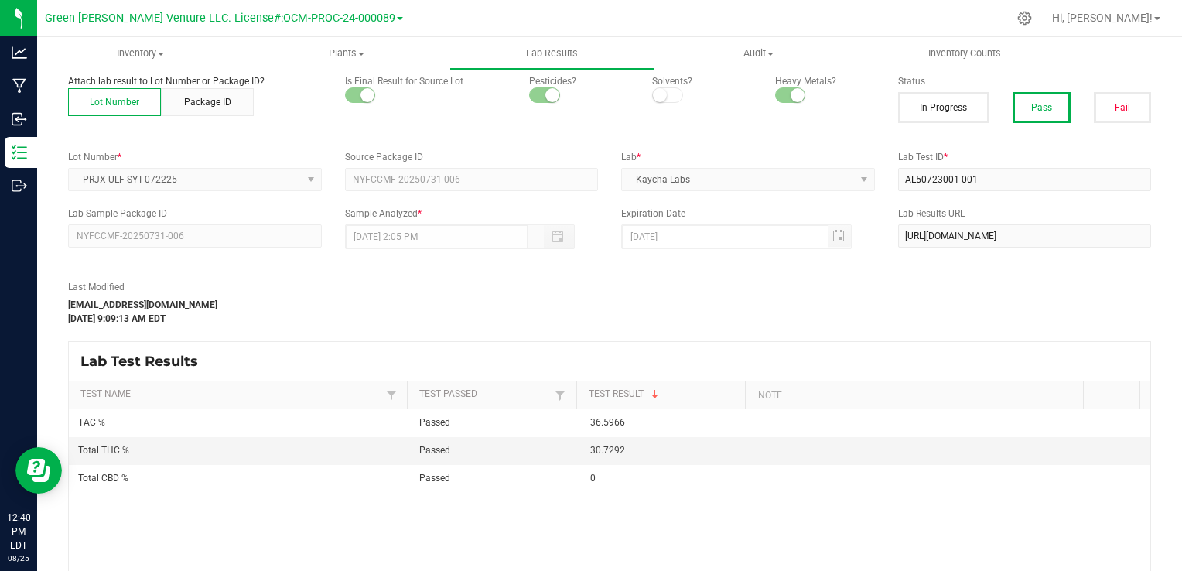
scroll to position [93, 0]
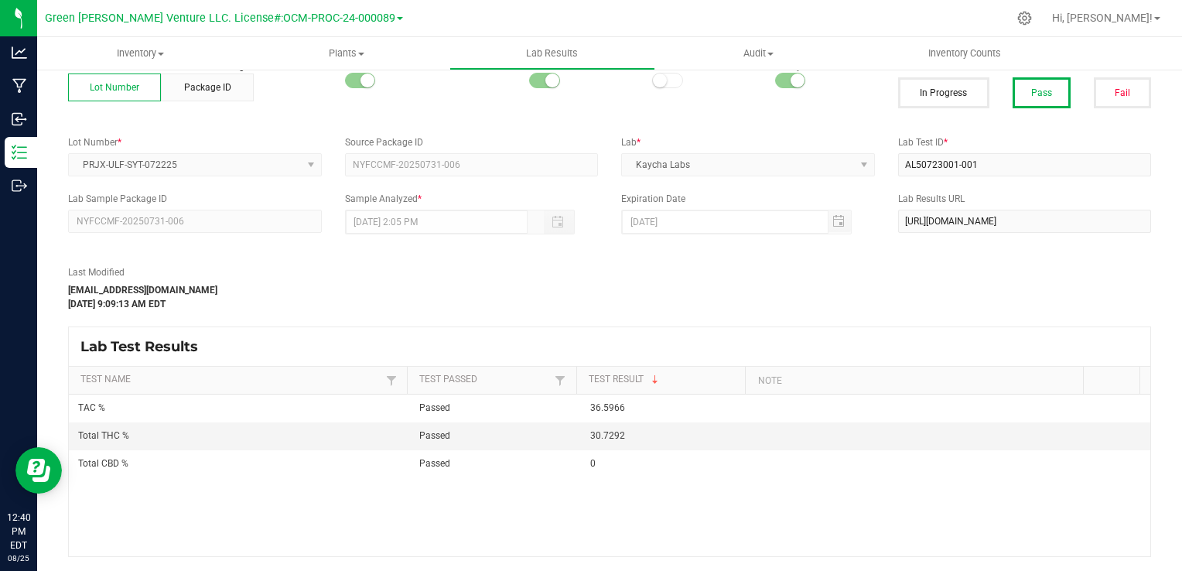
click at [597, 286] on div "Last Modified nikki@casaverdefarms.com Jul 31, 2025 9:09:13 AM EDT" at bounding box center [471, 288] width 830 height 46
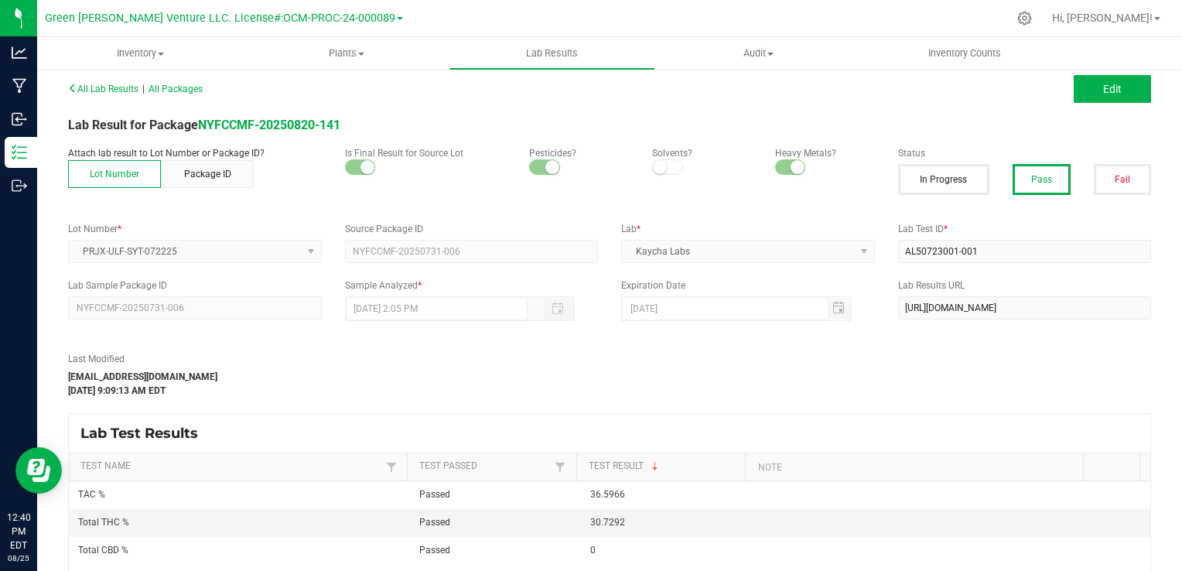
scroll to position [0, 0]
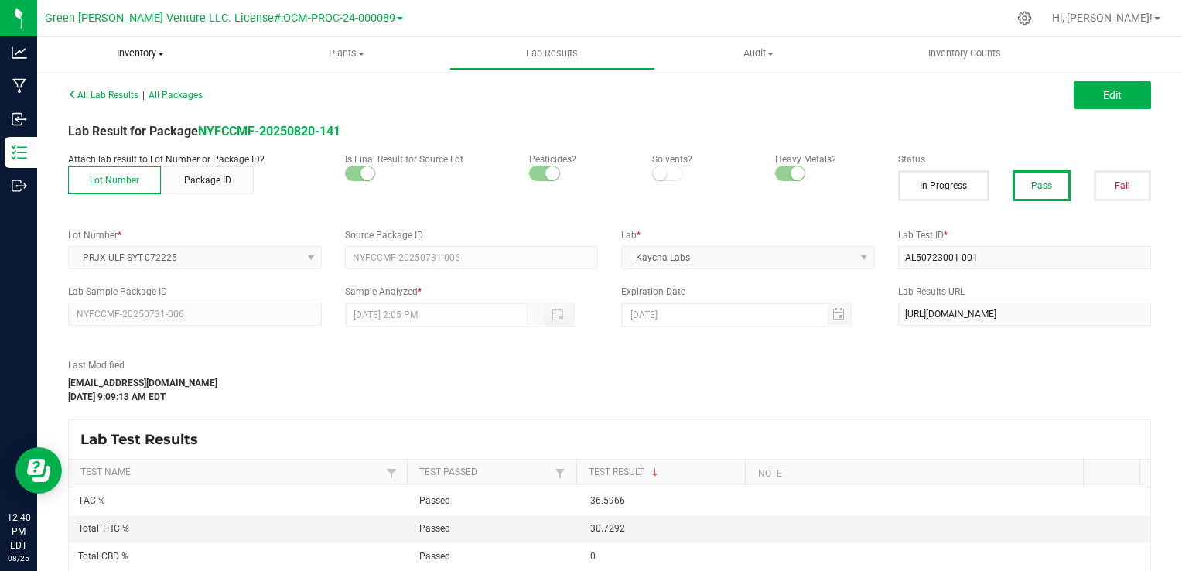
click at [140, 57] on span "Inventory" at bounding box center [140, 53] width 206 height 14
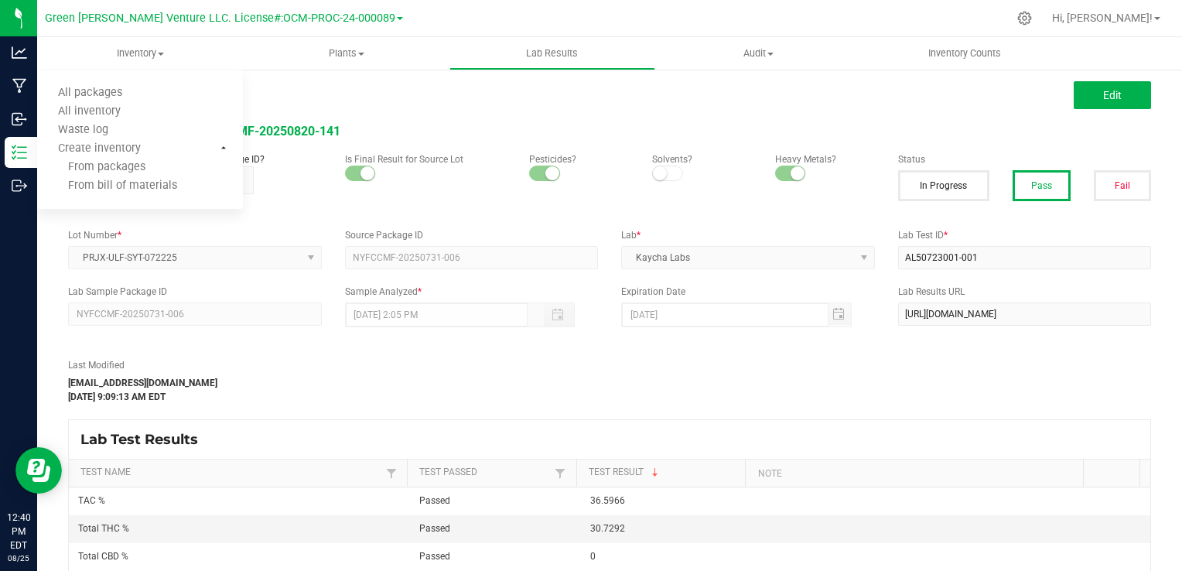
drag, startPoint x: 625, startPoint y: 366, endPoint x: 615, endPoint y: 135, distance: 230.7
click at [625, 366] on div "Last Modified nikki@casaverdefarms.com Jul 31, 2025 9:09:13 AM EDT" at bounding box center [471, 381] width 830 height 46
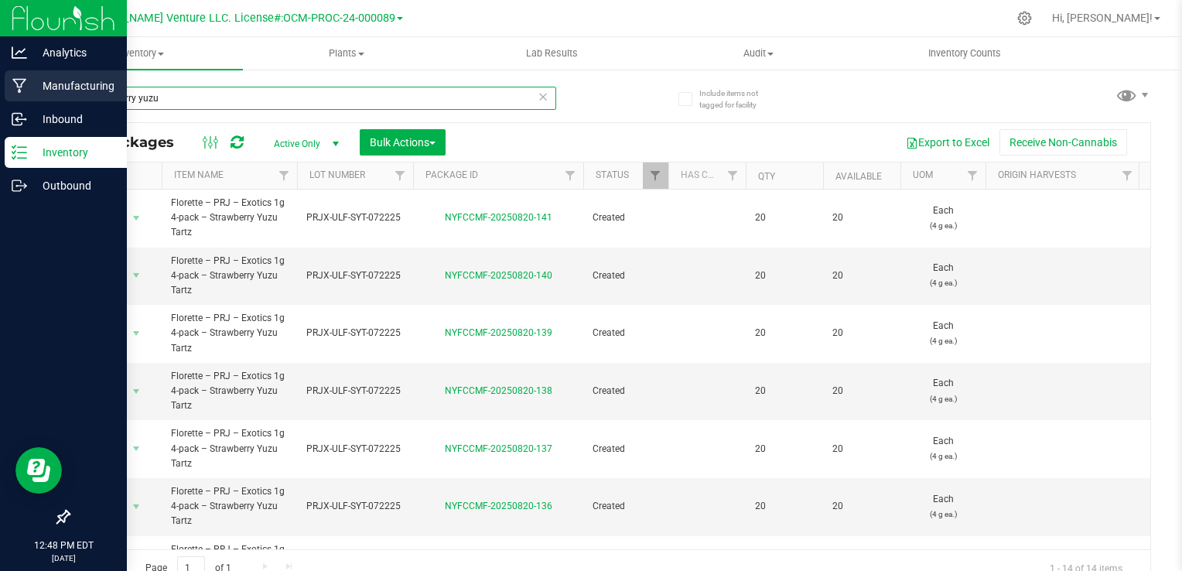
drag, startPoint x: 350, startPoint y: 95, endPoint x: 19, endPoint y: 88, distance: 331.0
click at [19, 88] on div "Analytics Manufacturing Inbound Inventory Outbound 12:48 PM EDT 08/25/2025 08/2…" at bounding box center [591, 285] width 1182 height 571
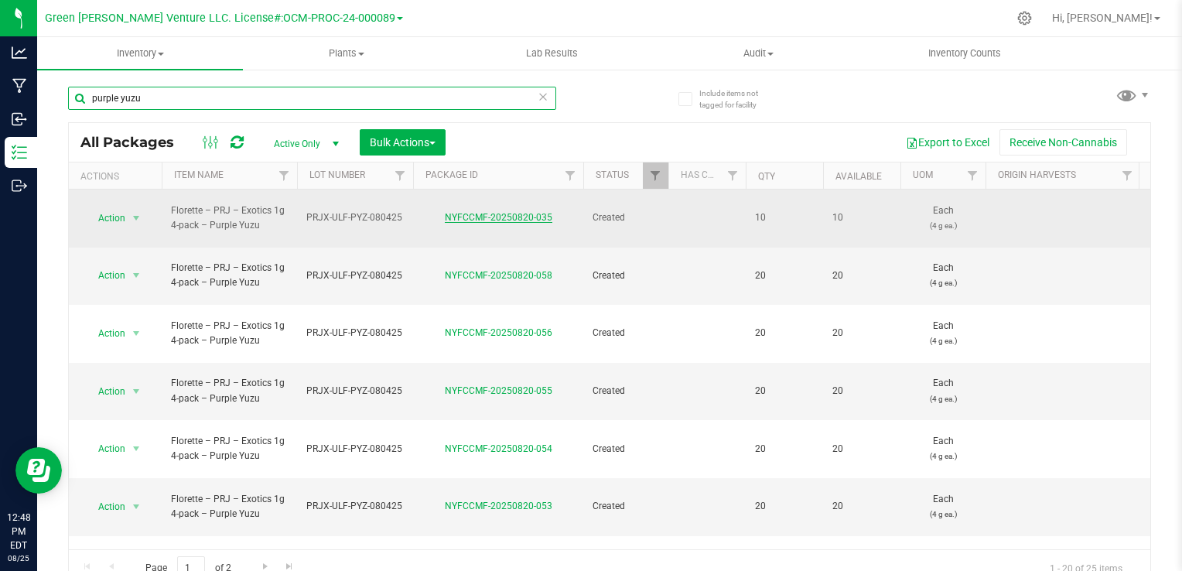
type input "purple yuzu"
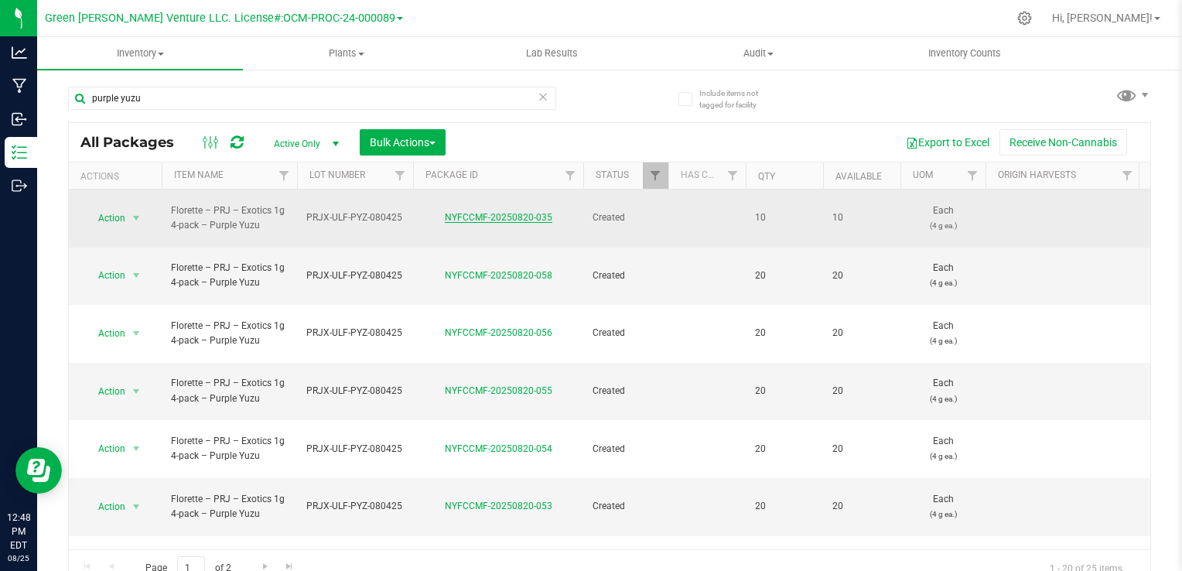
click at [489, 212] on link "NYFCCMF-20250820-035" at bounding box center [498, 217] width 107 height 11
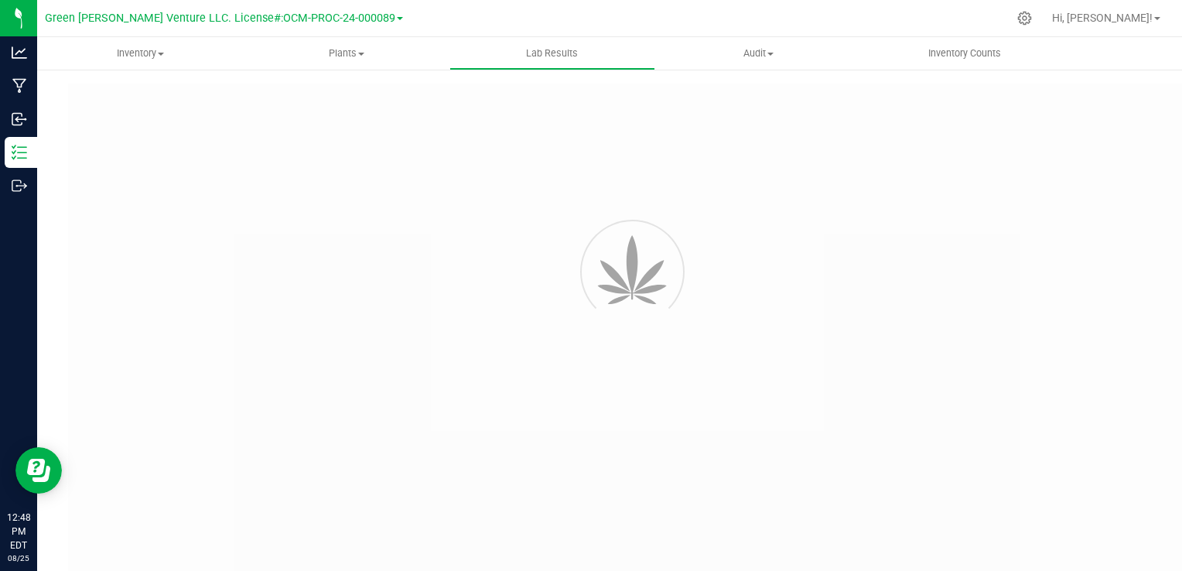
type input "NYFCCMF-20250805-079"
type input "AL50806003-005"
type input "NYFCCMF-20250805-079"
type input "08/05/2025 2:20 PM"
type input "08/11/2026"
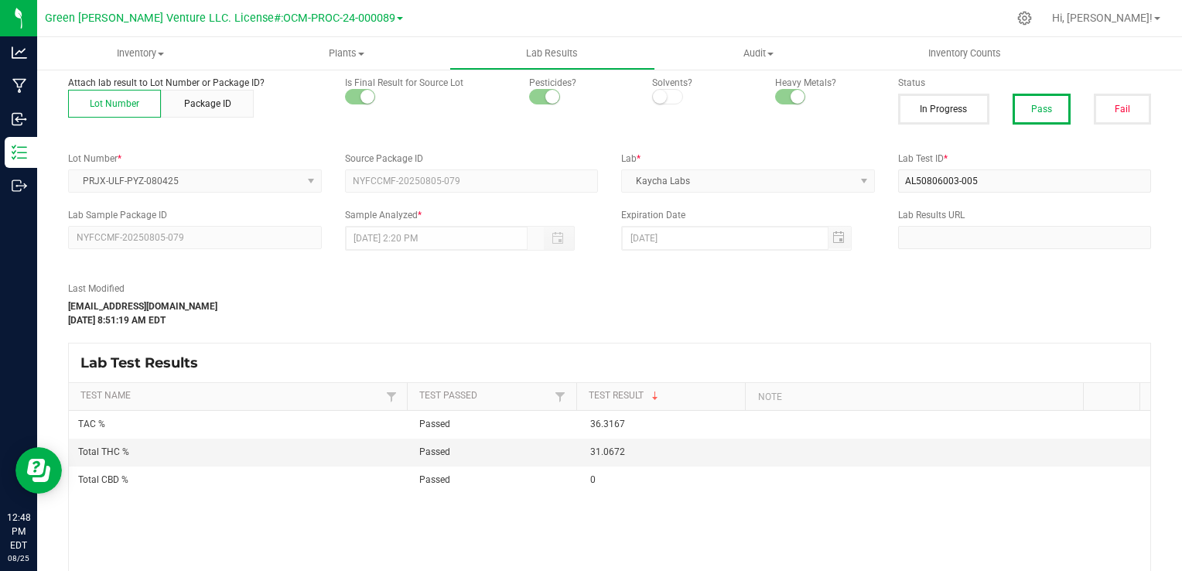
scroll to position [77, 0]
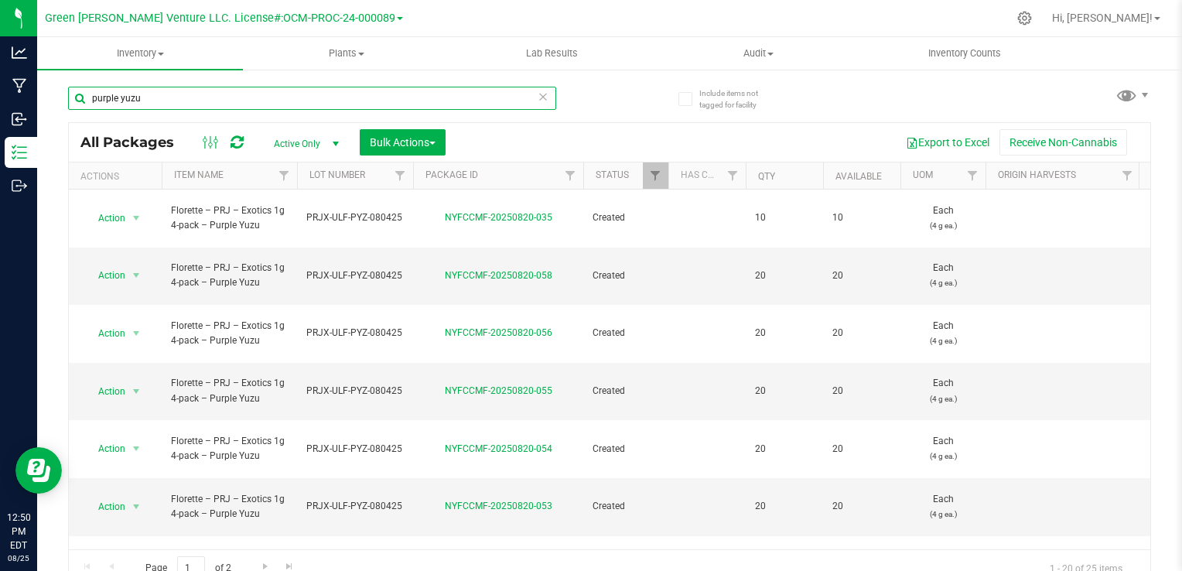
drag, startPoint x: 328, startPoint y: 101, endPoint x: 39, endPoint y: 111, distance: 288.6
click at [39, 111] on div "Include items not tagged for facility purple yuzu All Packages Active Only Acti…" at bounding box center [609, 304] width 1144 height 472
type input "tropical donuts"
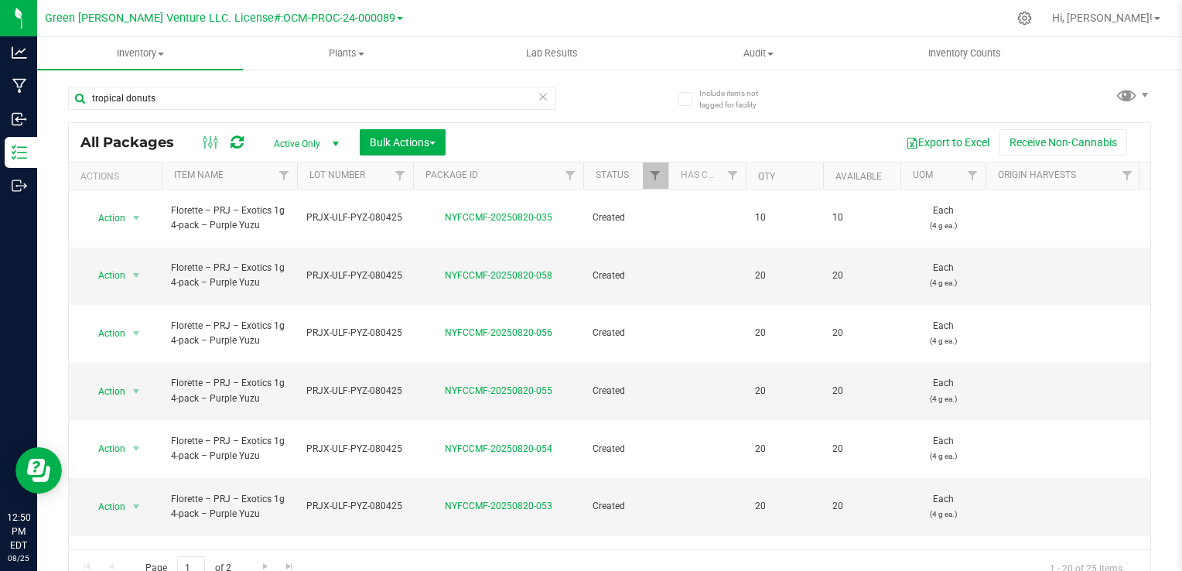
click at [591, 107] on div "tropical donuts" at bounding box center [338, 97] width 541 height 49
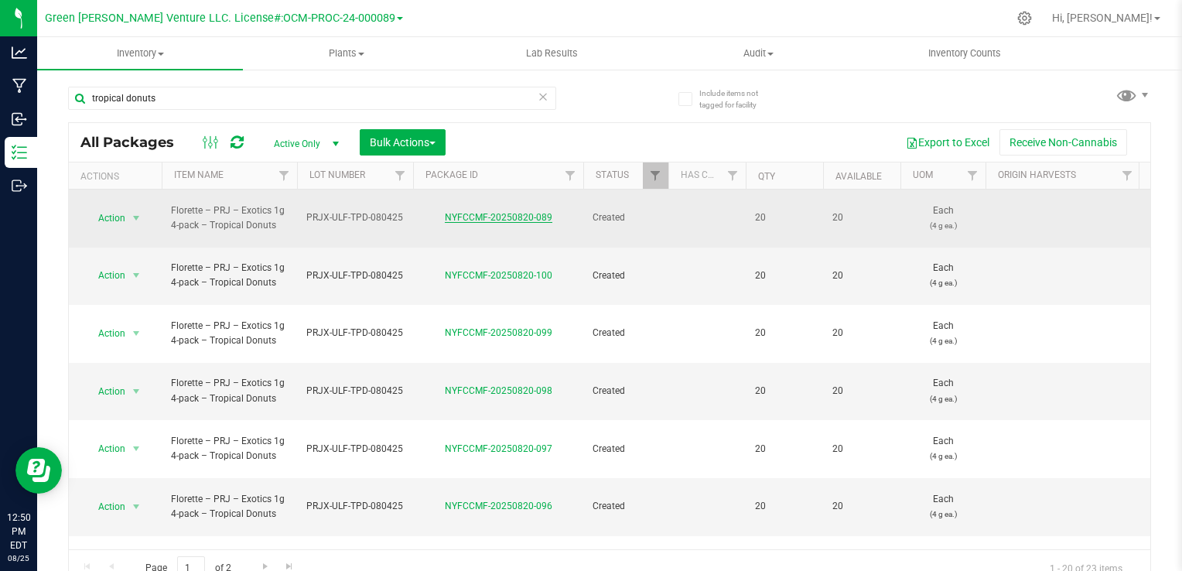
click at [496, 213] on link "NYFCCMF-20250820-089" at bounding box center [498, 217] width 107 height 11
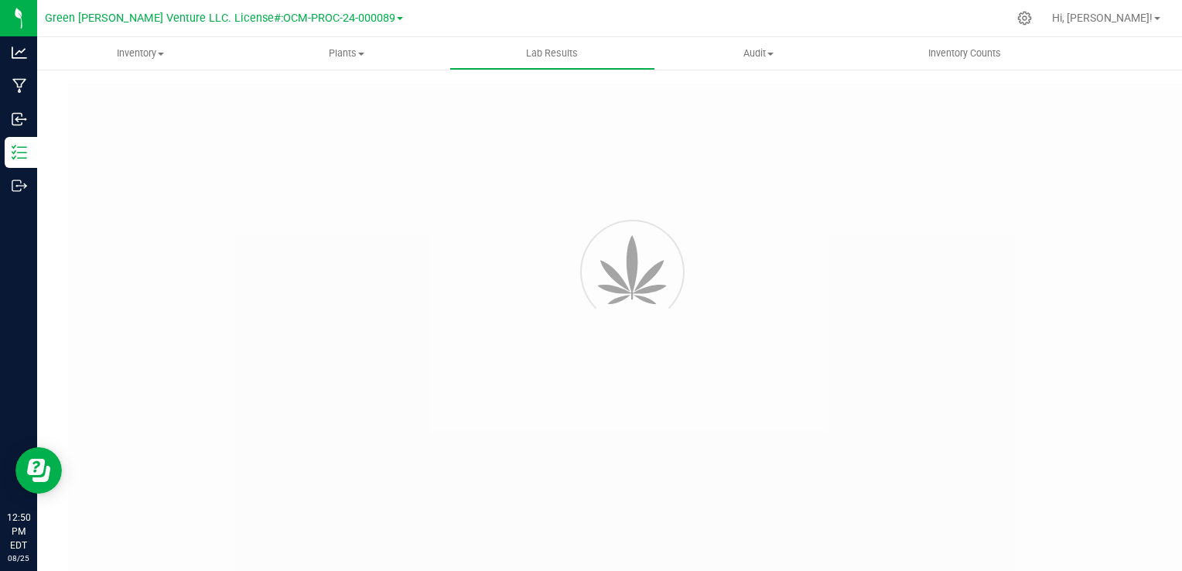
type input "NYFCCMF-20250805-062"
type input "AL50806003-006"
type input "NYFCCMF-20250805-062"
type input "08/05/2025 2:20 PM"
type input "08/10/2026"
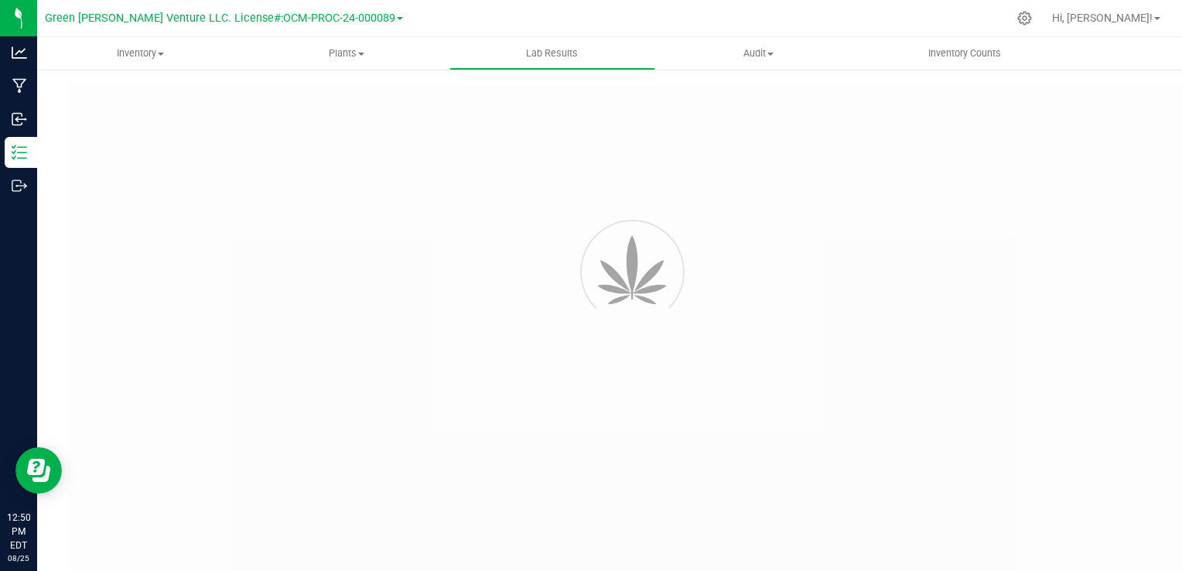
type input "https://www.florettecannabis.com/test-results"
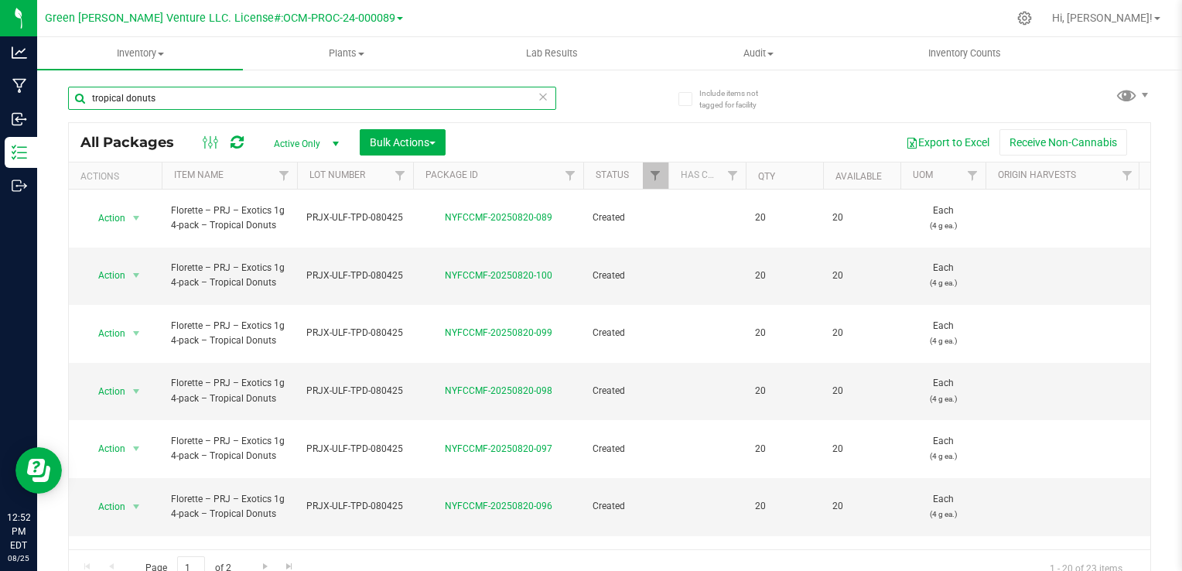
drag, startPoint x: 334, startPoint y: 97, endPoint x: 50, endPoint y: 107, distance: 284.0
click at [50, 107] on div "Include items not tagged for facility tropical donuts All Packages Active Only …" at bounding box center [609, 304] width 1144 height 472
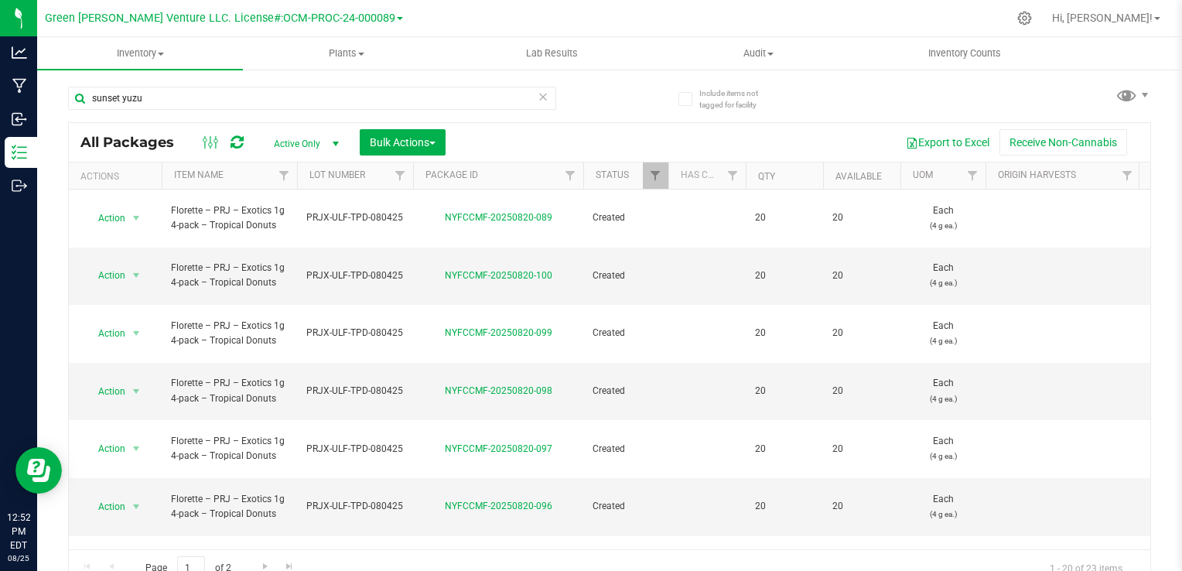
click at [49, 107] on div "Include items not tagged for facility sunset yuzu All Packages Active Only Acti…" at bounding box center [609, 304] width 1144 height 472
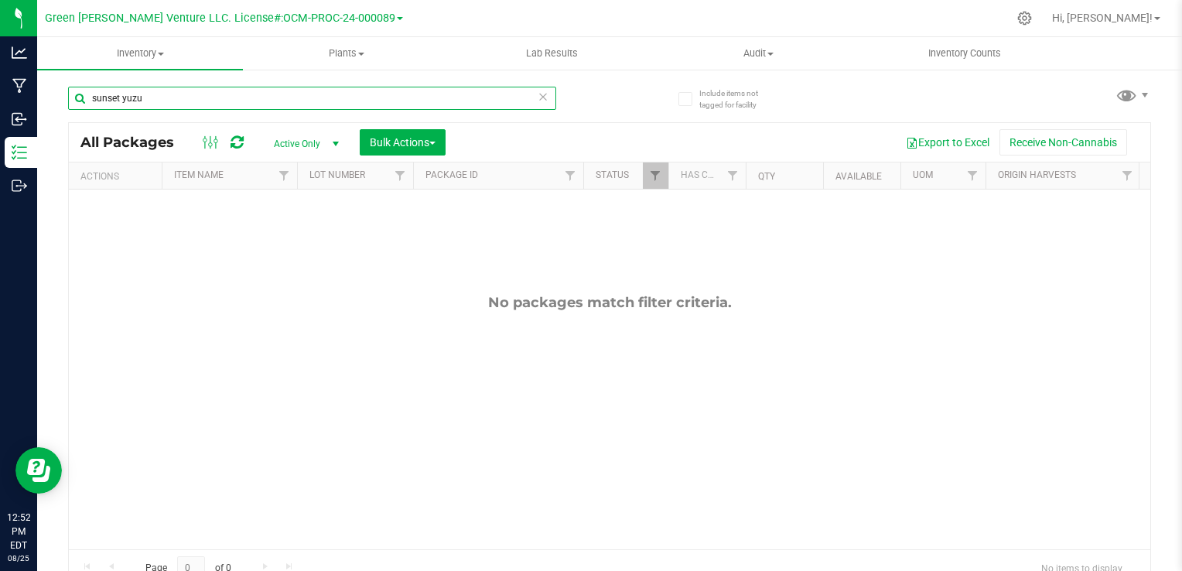
click at [199, 101] on input "sunset yuzu" at bounding box center [312, 98] width 488 height 23
type input "sunset"
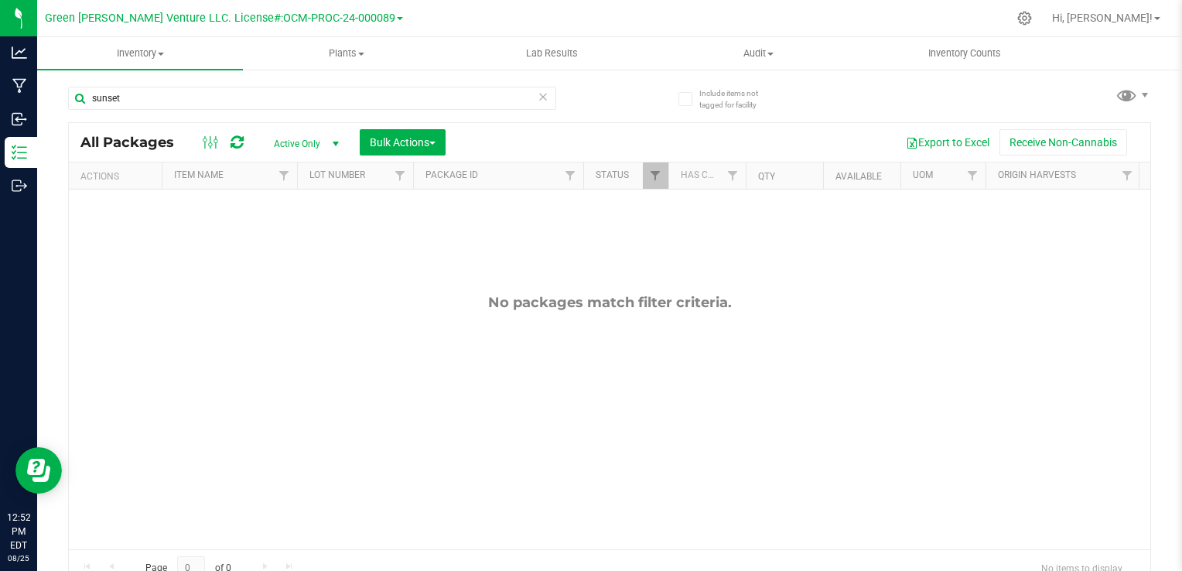
click at [619, 100] on div "sunset All Packages Active Only Active Only Lab Samples Locked All Bulk Actions…" at bounding box center [609, 329] width 1083 height 515
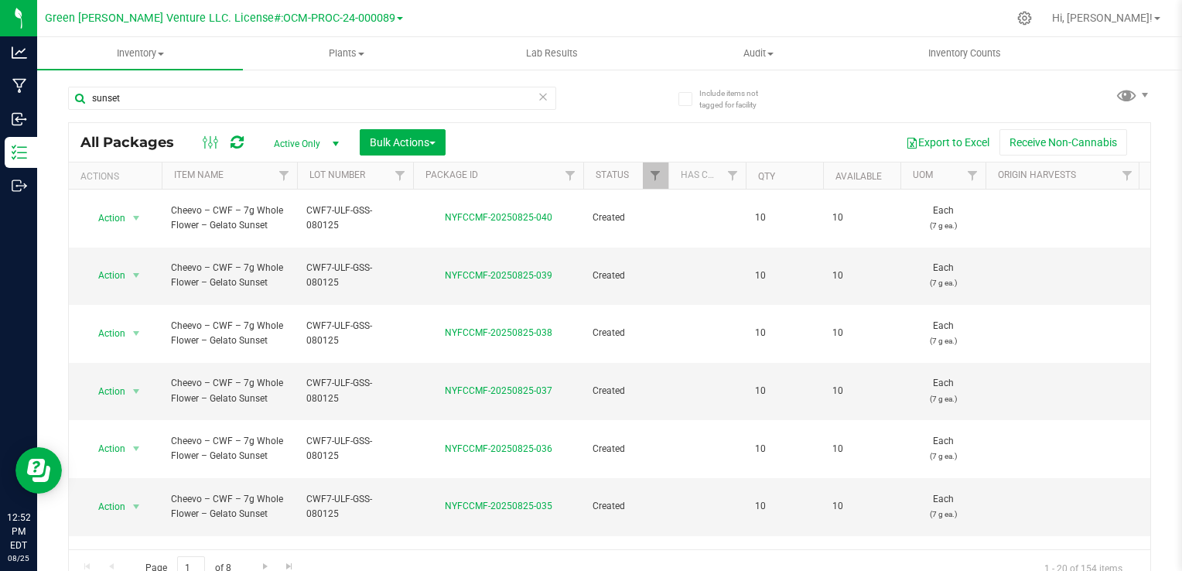
click at [537, 97] on icon at bounding box center [542, 96] width 11 height 19
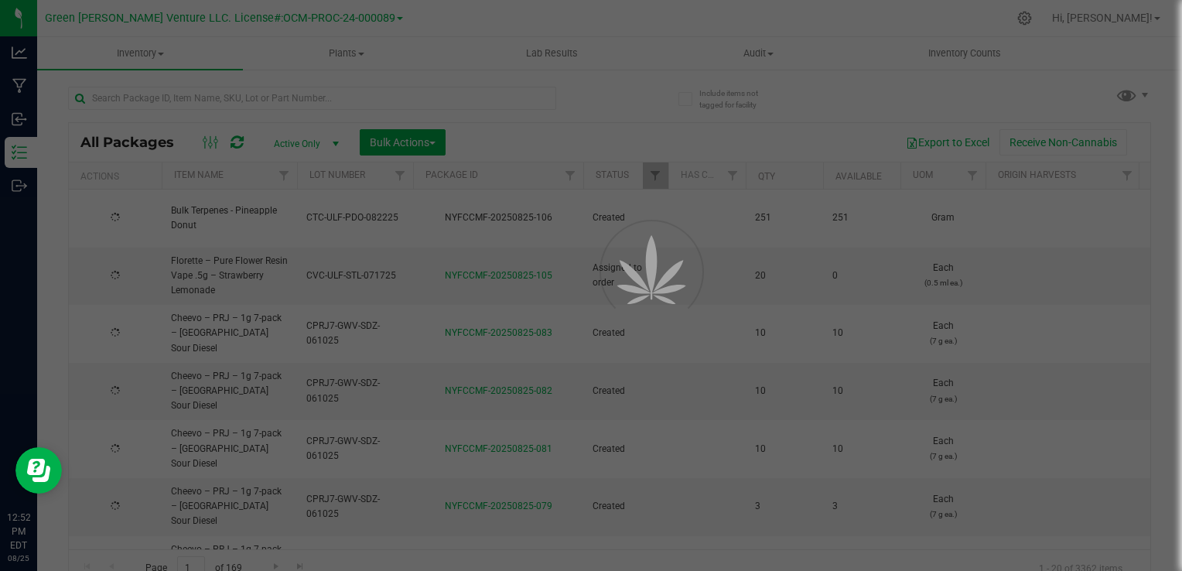
type input "[DATE]"
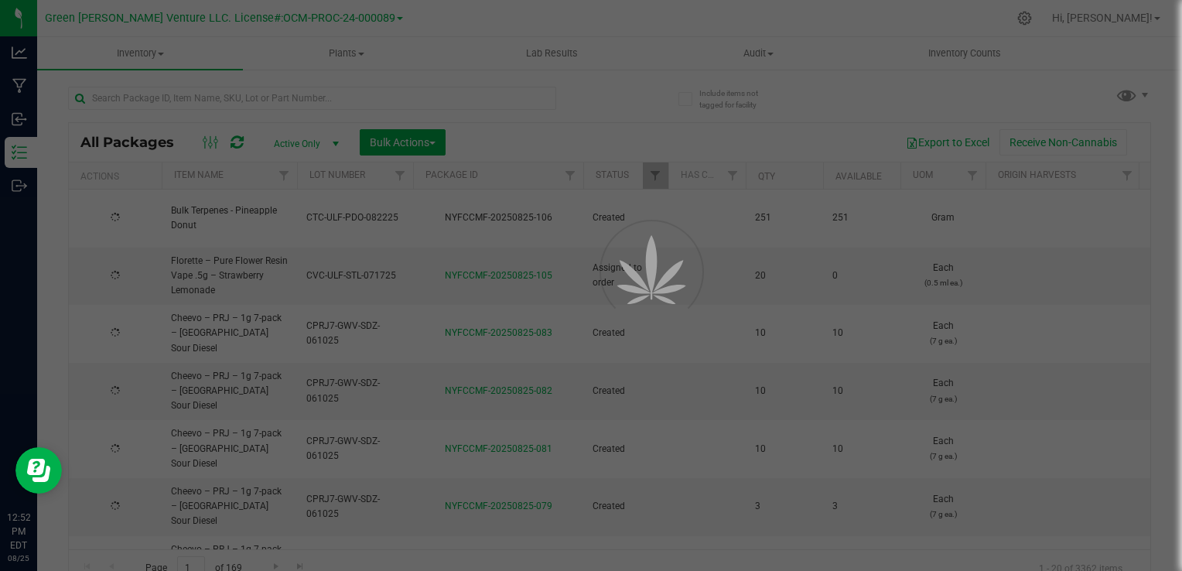
type input "[DATE]"
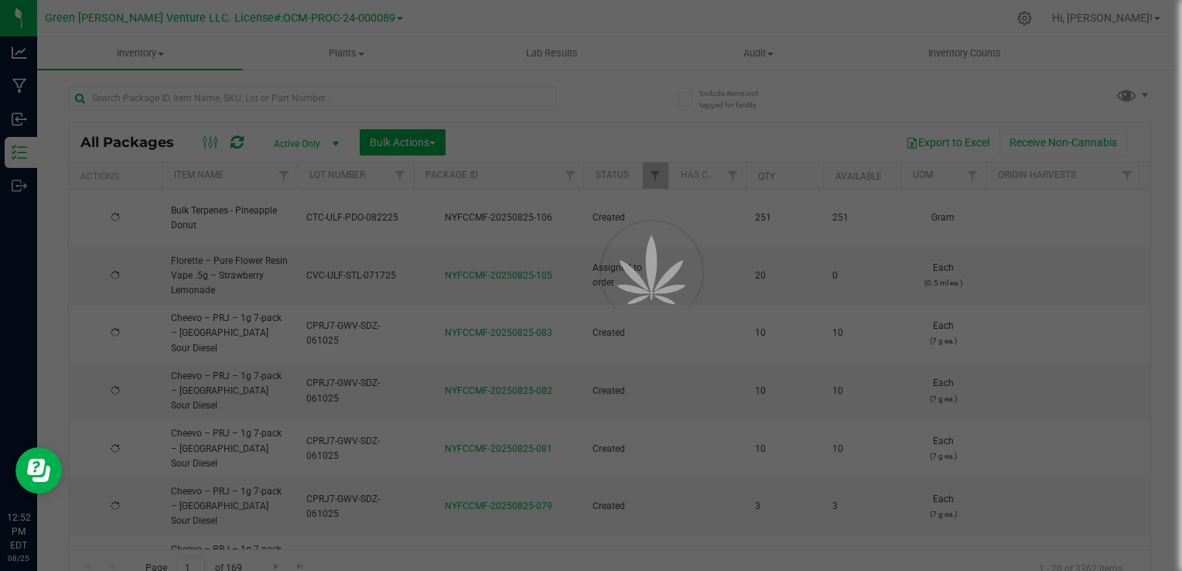
type input "[DATE]"
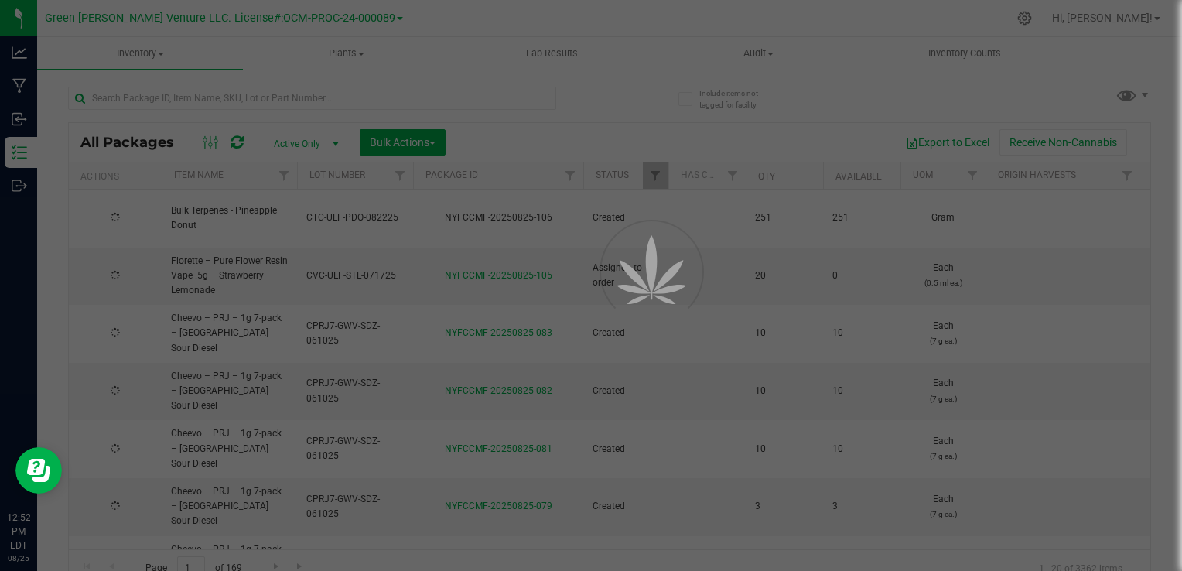
type input "[DATE]"
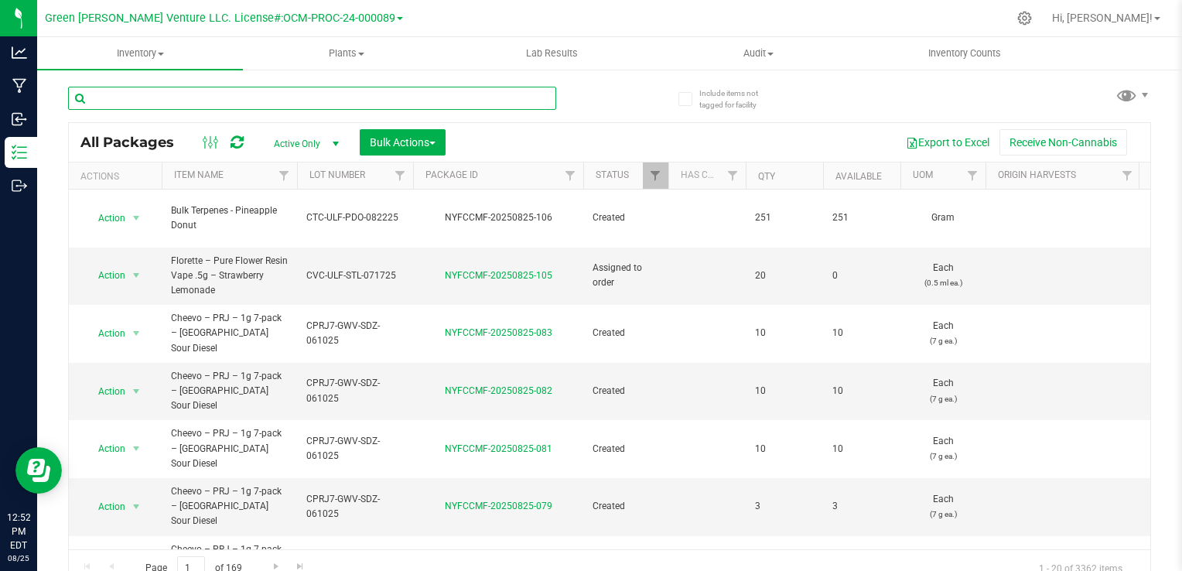
click at [126, 101] on input "text" at bounding box center [312, 98] width 488 height 23
type input "Yuzu Sunset"
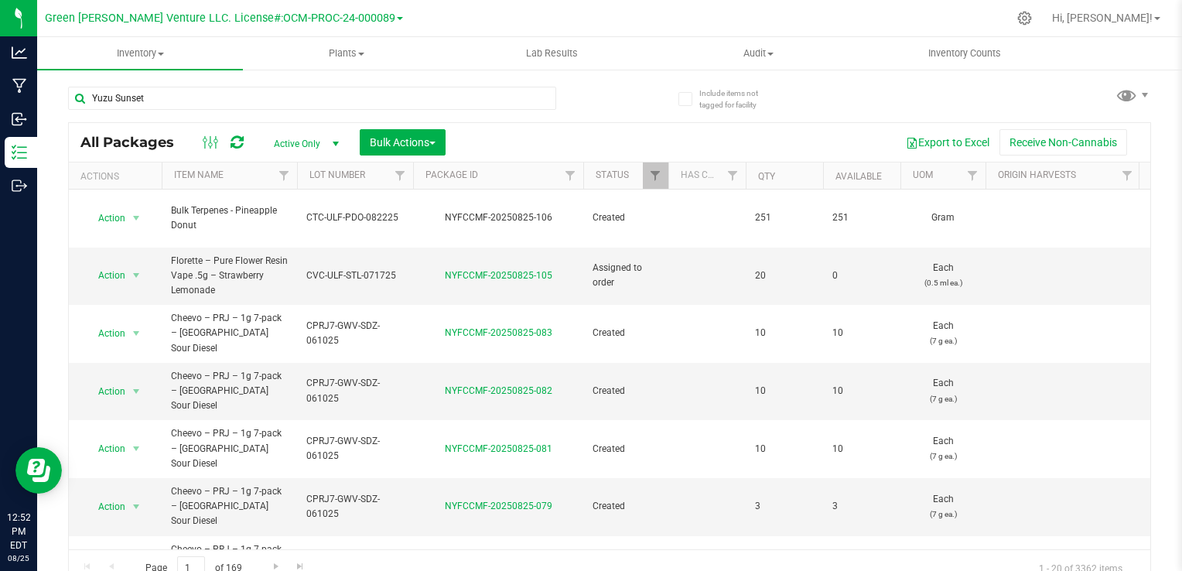
click at [594, 109] on div "Yuzu Sunset" at bounding box center [338, 97] width 541 height 49
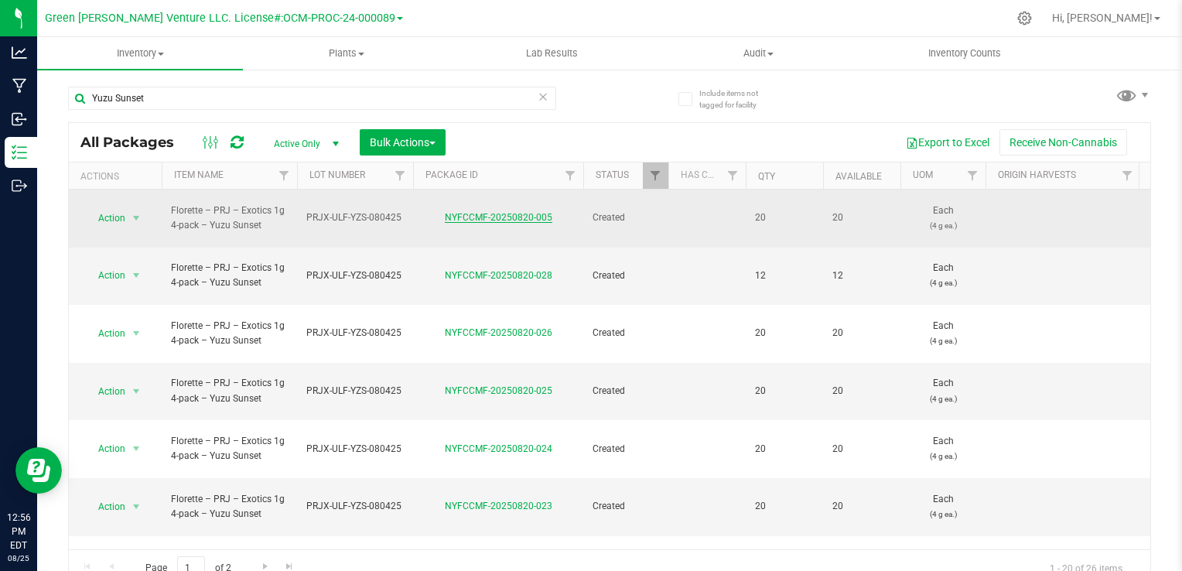
click at [515, 212] on link "NYFCCMF-20250820-005" at bounding box center [498, 217] width 107 height 11
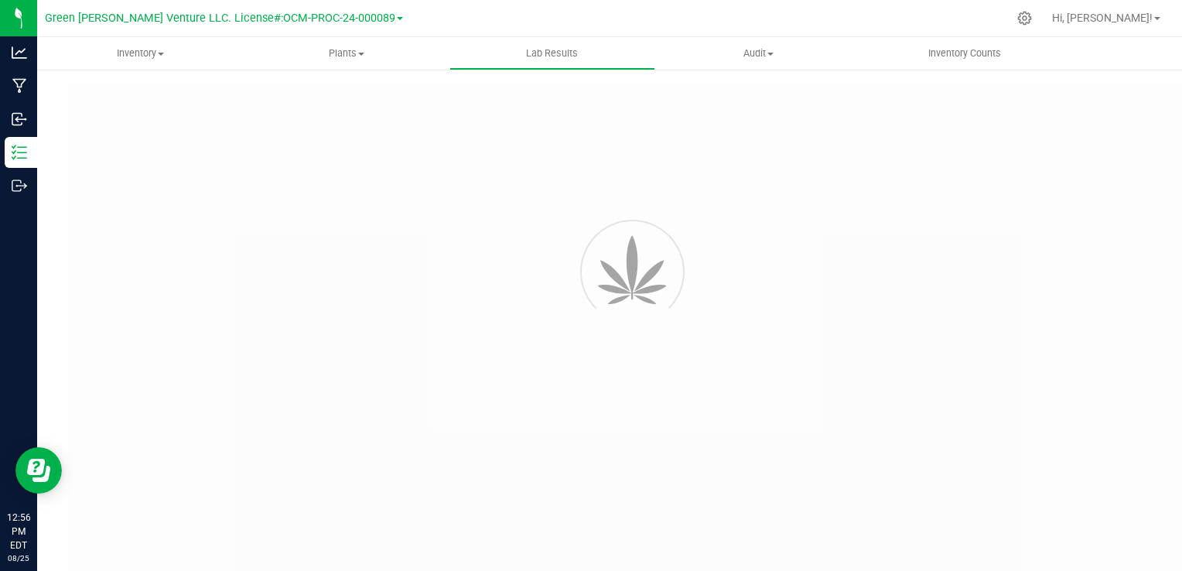
type input "NYFCCMF-20250805-001"
type input "AL50806003-001"
type input "NYFCCMF-20250805-001"
type input "08/05/2025 2:20 PM"
type input "08/11/2026"
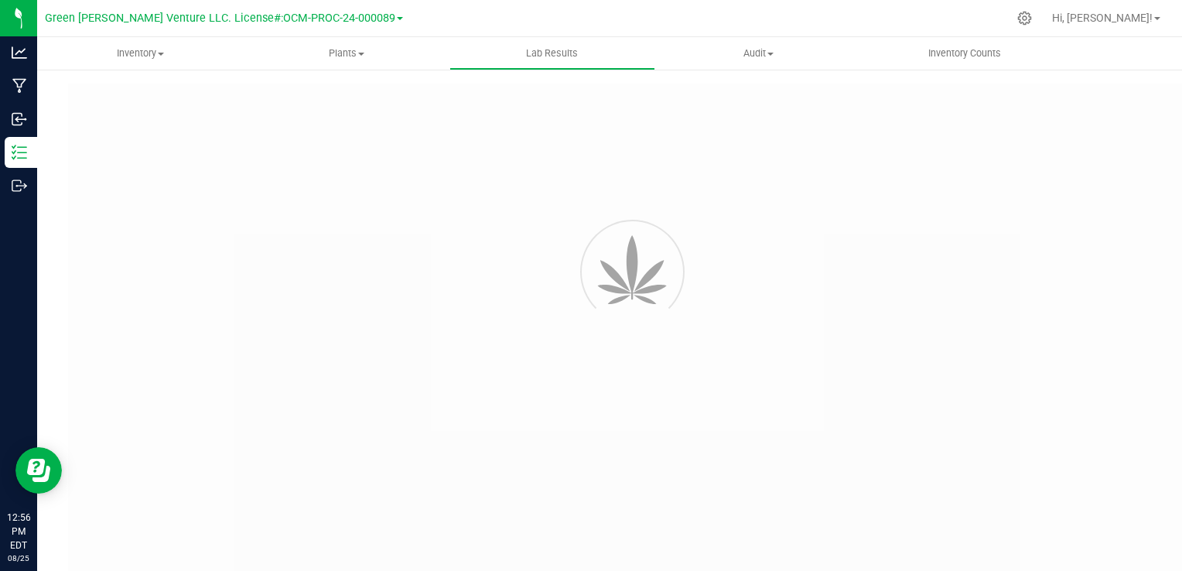
type input "https://www.florettecannabis.com/test-results"
